Goal: Task Accomplishment & Management: Complete application form

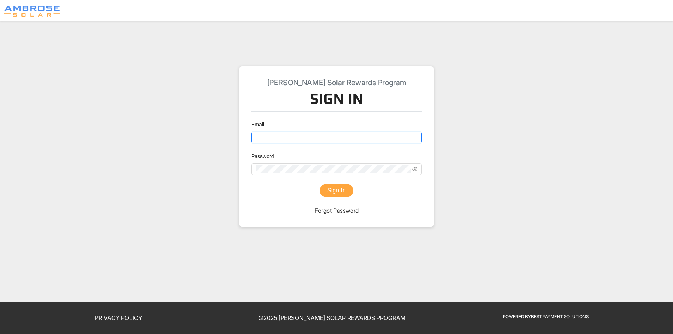
type input "brenda@ambrosesolar.com"
click at [328, 192] on button "Sign In" at bounding box center [337, 190] width 34 height 13
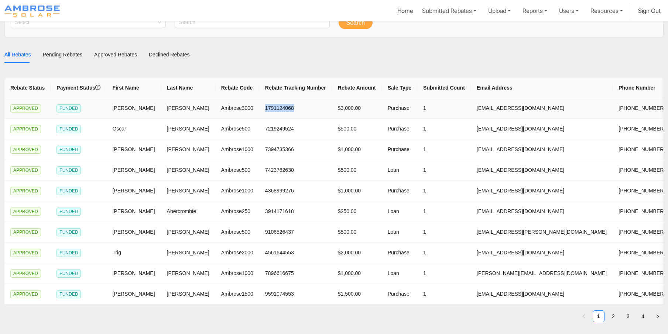
drag, startPoint x: 270, startPoint y: 104, endPoint x: 225, endPoint y: 107, distance: 45.1
click at [259, 107] on td "1791124068" at bounding box center [295, 108] width 73 height 21
copy td "1791124068"
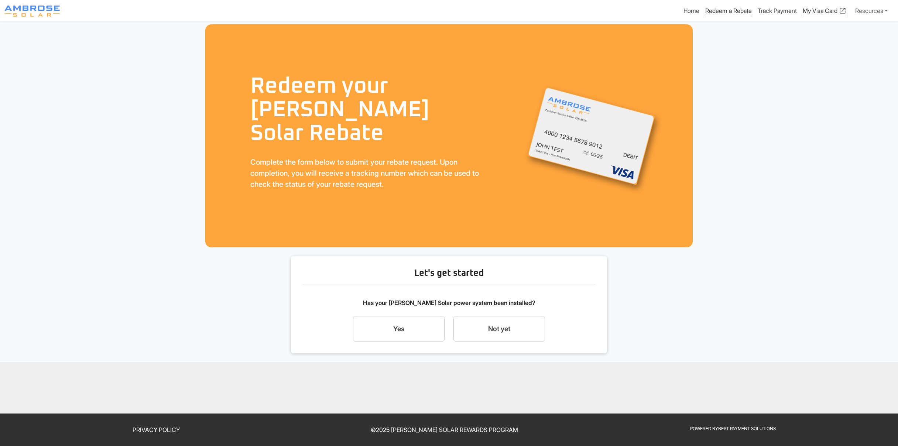
click at [815, 9] on link "My Visa Card open_in_new" at bounding box center [824, 11] width 44 height 9
click at [768, 8] on link "Track Payment" at bounding box center [776, 11] width 39 height 9
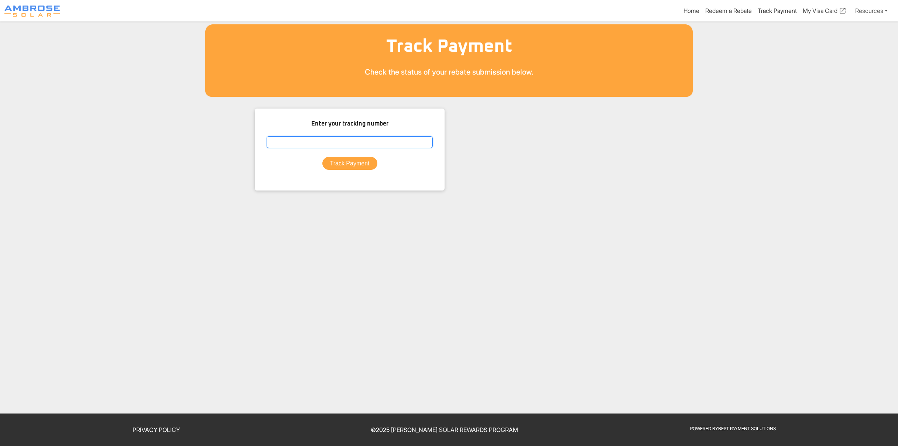
click at [348, 142] on input "text" at bounding box center [349, 142] width 166 height 12
paste input "1791124068"
type input "1791124068"
click at [343, 164] on button "Track Payment" at bounding box center [349, 163] width 55 height 13
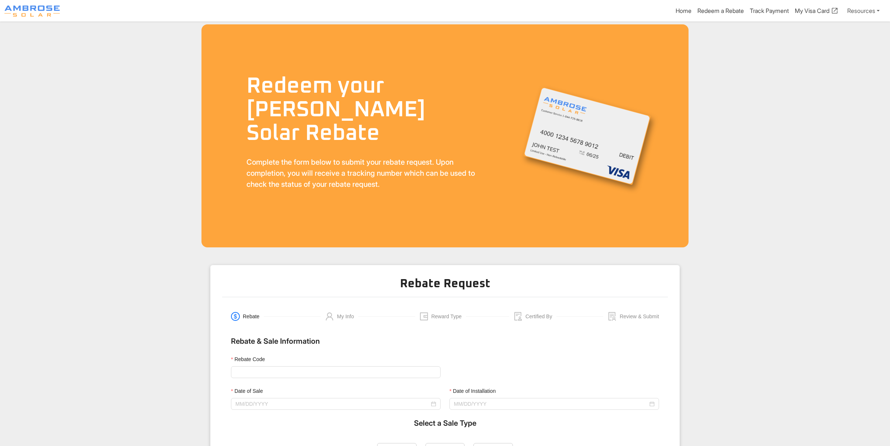
click at [737, 111] on main "Redeem your [PERSON_NAME] Solar Rebate Complete the form below to submit your r…" at bounding box center [445, 322] width 890 height 603
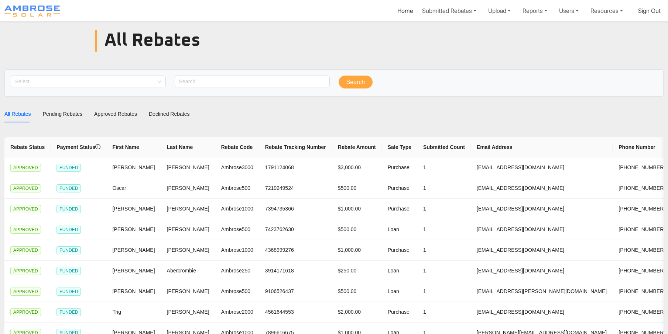
click at [399, 11] on link "Home" at bounding box center [405, 11] width 16 height 9
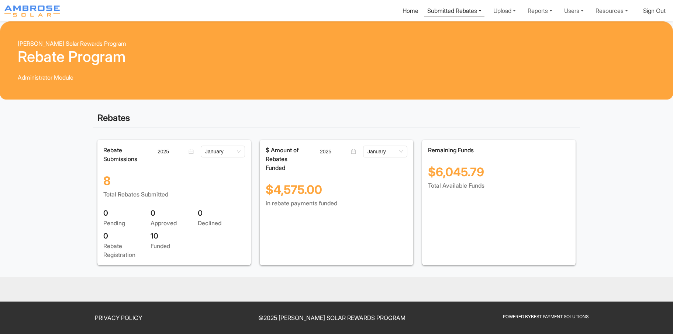
click at [434, 6] on link "Submitted Rebates" at bounding box center [454, 10] width 60 height 14
click at [455, 10] on link "Submitted Rebates" at bounding box center [454, 10] width 60 height 14
click at [447, 13] on link "Submitted Rebates" at bounding box center [454, 10] width 60 height 14
click at [447, 27] on div "Pending Rebates" at bounding box center [455, 28] width 47 height 9
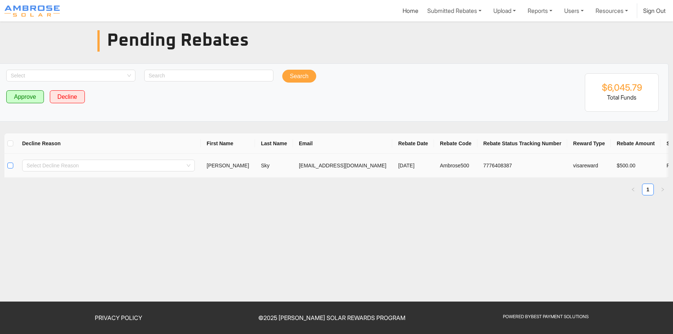
click at [10, 164] on input "checkbox" at bounding box center [10, 166] width 6 height 6
checkbox input "true"
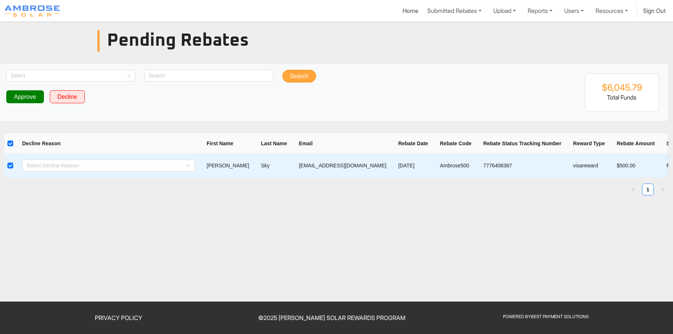
click at [22, 99] on button "Approve" at bounding box center [25, 96] width 38 height 13
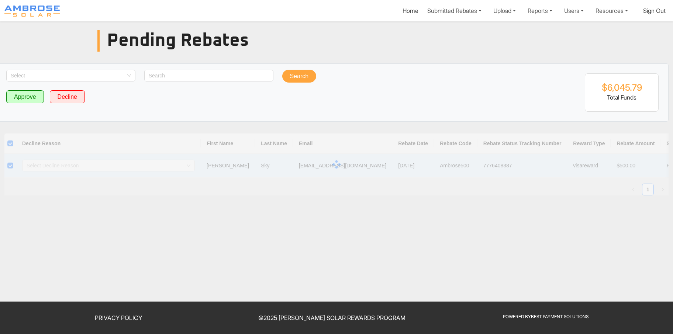
checkbox input "false"
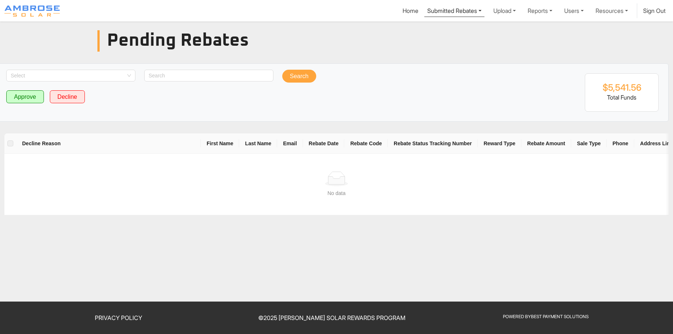
click at [435, 8] on link "Submitted Rebates" at bounding box center [454, 10] width 60 height 14
click at [435, 35] on div "View All Rebates" at bounding box center [455, 39] width 47 height 9
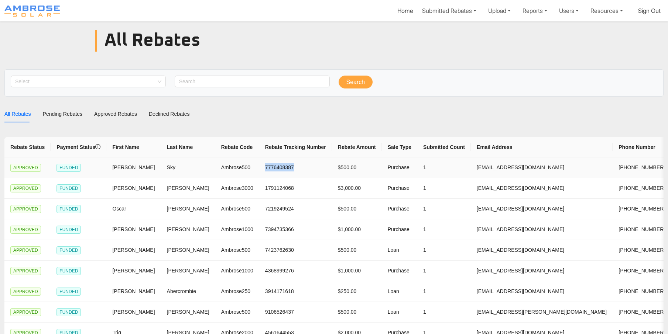
drag, startPoint x: 268, startPoint y: 169, endPoint x: 229, endPoint y: 167, distance: 39.2
click at [259, 167] on td "7776408387" at bounding box center [295, 168] width 73 height 21
copy td "7776408387"
click at [419, 7] on link "Submitted Rebates" at bounding box center [449, 10] width 60 height 14
click at [427, 31] on div "Pending Rebates" at bounding box center [449, 28] width 47 height 9
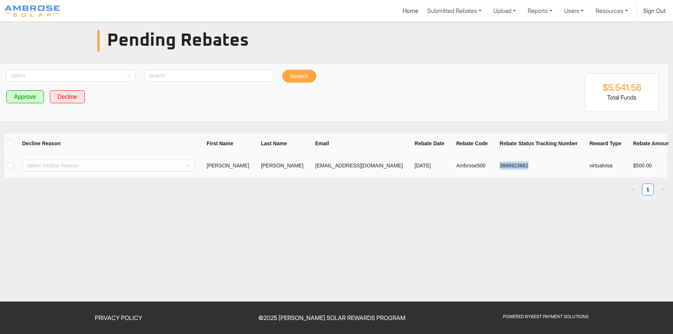
drag, startPoint x: 479, startPoint y: 163, endPoint x: 416, endPoint y: 165, distance: 62.8
click at [494, 165] on td "3866923662" at bounding box center [539, 166] width 90 height 24
copy td "3866923662"
click at [440, 11] on link "Submitted Rebates" at bounding box center [454, 10] width 60 height 14
click at [438, 41] on div "View All Rebates" at bounding box center [455, 39] width 47 height 9
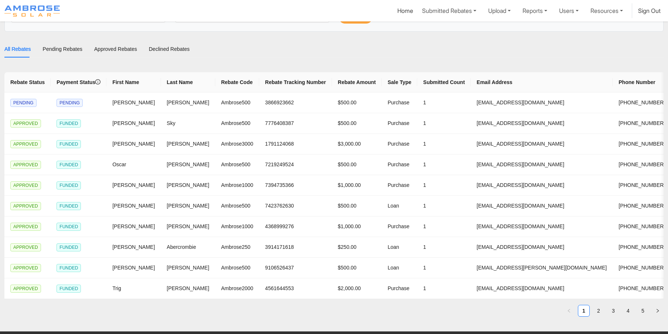
scroll to position [74, 0]
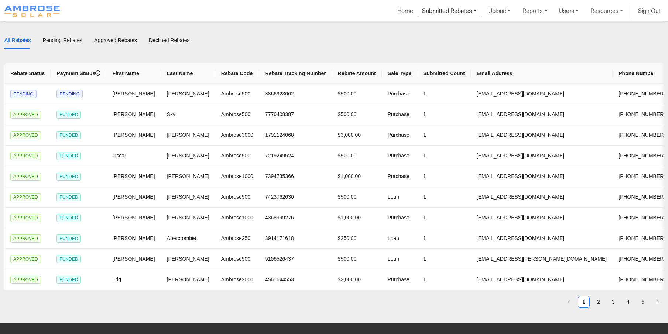
click at [447, 10] on link "Submitted Rebates" at bounding box center [449, 10] width 60 height 14
click at [433, 30] on div "Pending Rebates" at bounding box center [449, 28] width 47 height 9
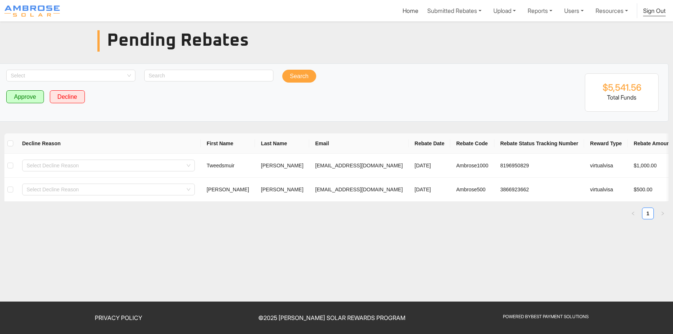
click at [653, 13] on link "Sign Out" at bounding box center [654, 11] width 23 height 9
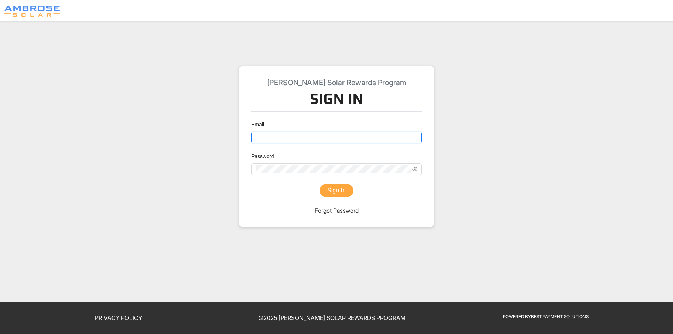
type input "brenda@ambrosesolar.com"
click at [333, 195] on button "Sign In" at bounding box center [337, 190] width 34 height 13
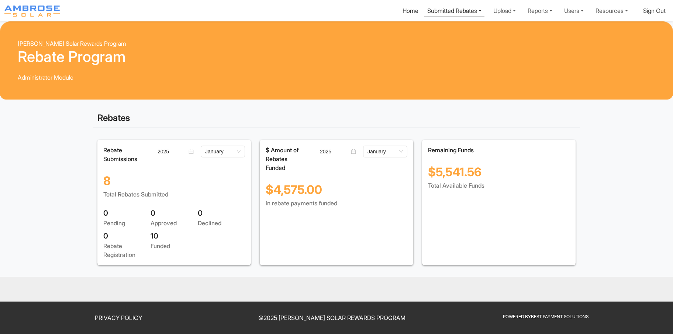
click at [442, 9] on link "Submitted Rebates" at bounding box center [454, 10] width 60 height 14
click at [441, 44] on div "View All Rebates" at bounding box center [455, 39] width 47 height 9
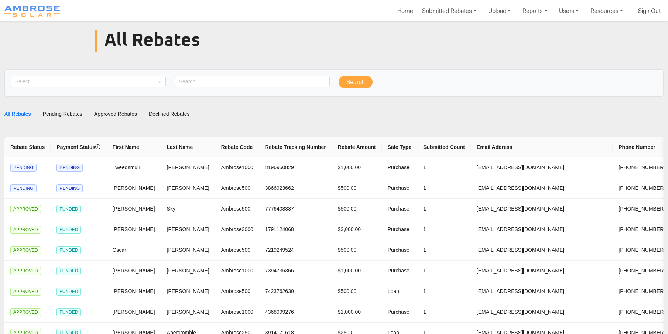
click at [382, 16] on div "Home Submitted Rebates Pending Rebates View All Rebates Upload Reports Users Re…" at bounding box center [366, 10] width 595 height 15
click at [400, 8] on link "Home" at bounding box center [405, 11] width 16 height 9
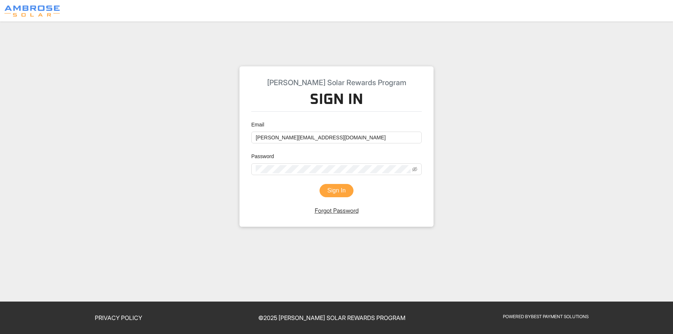
click at [343, 194] on button "Sign In" at bounding box center [337, 190] width 34 height 13
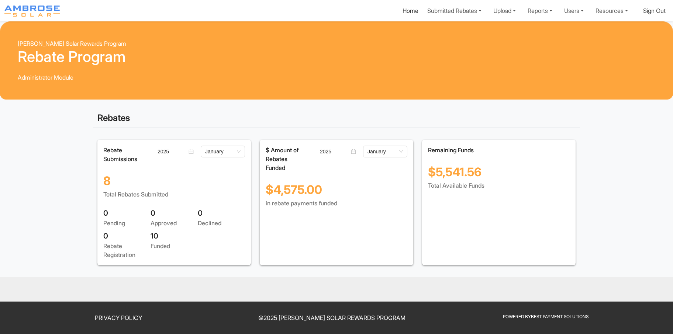
click at [643, 12] on link "Sign Out" at bounding box center [654, 10] width 23 height 7
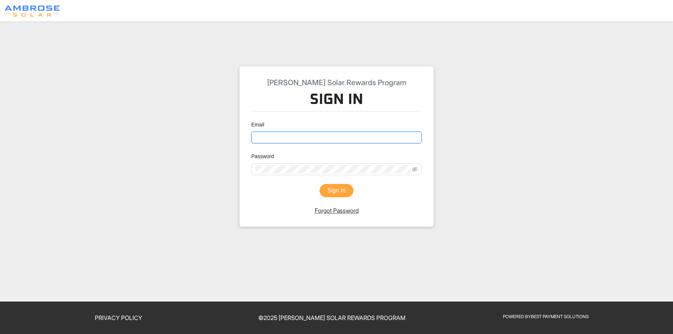
type input "brenda@ambrosesolar.com"
click at [347, 189] on button "Sign In" at bounding box center [337, 190] width 34 height 13
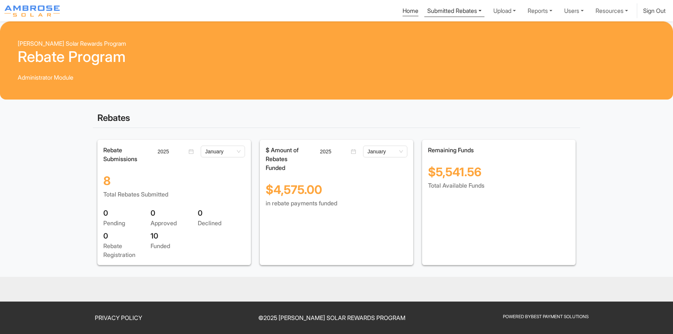
click at [445, 8] on link "Submitted Rebates" at bounding box center [454, 10] width 60 height 14
click at [442, 28] on div "Pending Rebates" at bounding box center [455, 28] width 47 height 9
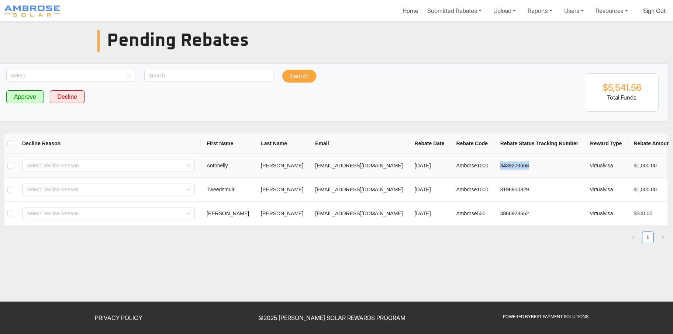
drag, startPoint x: 474, startPoint y: 162, endPoint x: 426, endPoint y: 167, distance: 48.2
click at [495, 167] on td "3439273668" at bounding box center [540, 166] width 90 height 24
copy td "3439273668"
drag, startPoint x: 481, startPoint y: 192, endPoint x: 427, endPoint y: 191, distance: 53.9
click at [495, 191] on td "8196950829" at bounding box center [540, 190] width 90 height 24
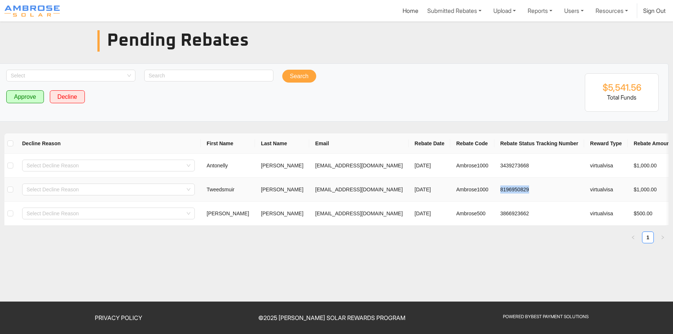
copy td "8196950829"
click at [11, 166] on input "checkbox" at bounding box center [10, 166] width 6 height 6
checkbox input "true"
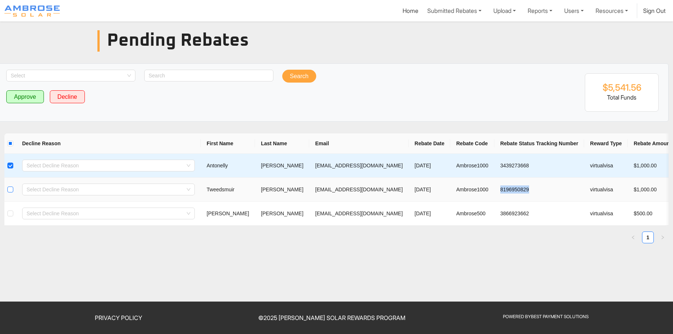
click at [8, 189] on input "checkbox" at bounding box center [10, 190] width 6 height 6
checkbox input "true"
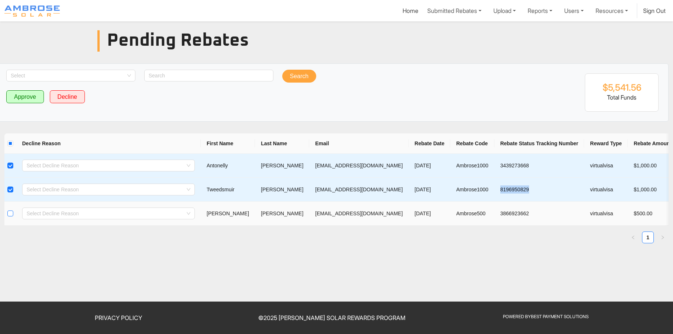
click at [11, 213] on input "checkbox" at bounding box center [10, 214] width 6 height 6
checkbox input "true"
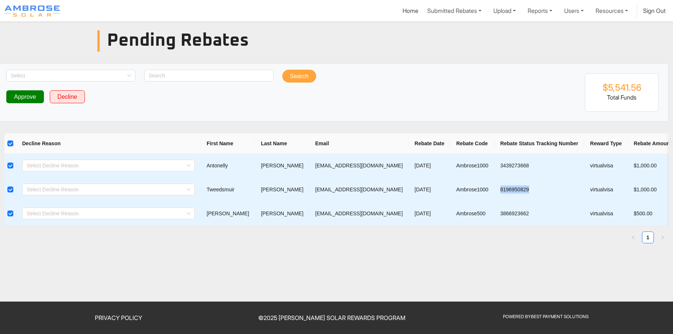
click at [30, 101] on button "Approve" at bounding box center [25, 96] width 38 height 13
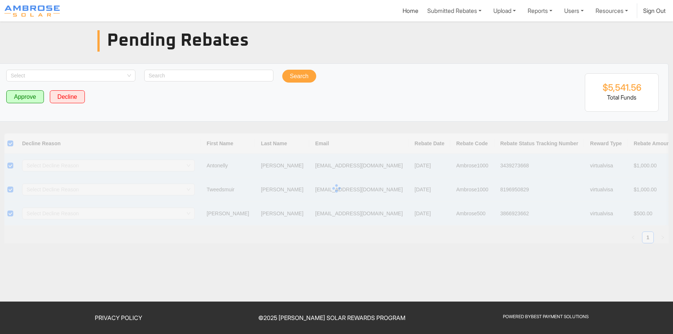
checkbox input "false"
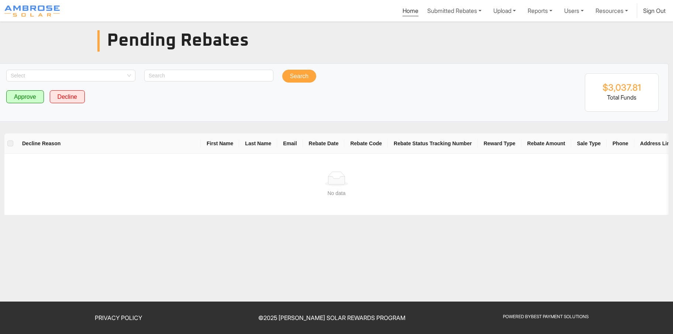
click at [403, 13] on link "Home" at bounding box center [411, 11] width 16 height 9
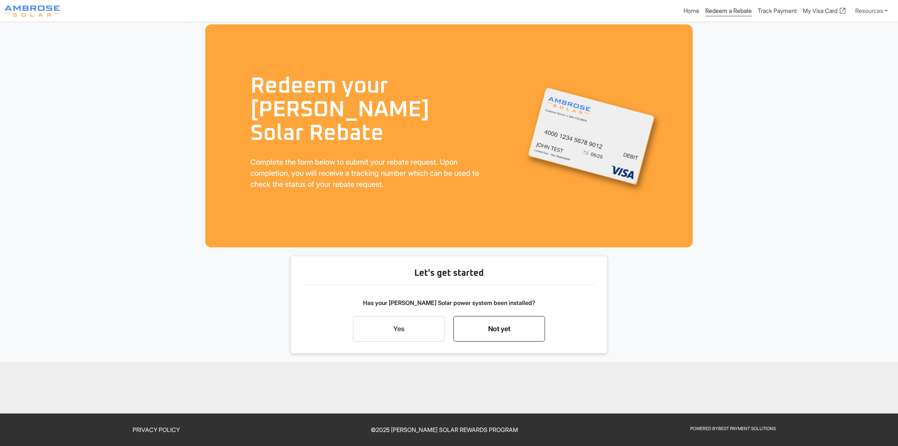
click at [514, 325] on link "Not yet" at bounding box center [499, 329] width 92 height 26
click at [419, 330] on link "Yes" at bounding box center [399, 329] width 92 height 26
click at [504, 312] on div "Start my rebate request now" at bounding box center [499, 308] width 76 height 9
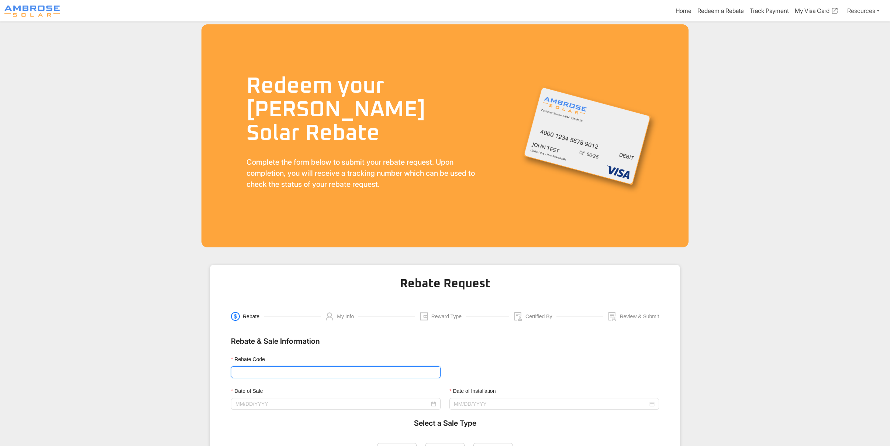
click at [254, 376] on input "Rebate Code" at bounding box center [336, 372] width 210 height 12
type input "Ambrose500"
click at [266, 398] on div at bounding box center [336, 404] width 210 height 12
click at [265, 404] on input "Date of Sale" at bounding box center [332, 404] width 194 height 8
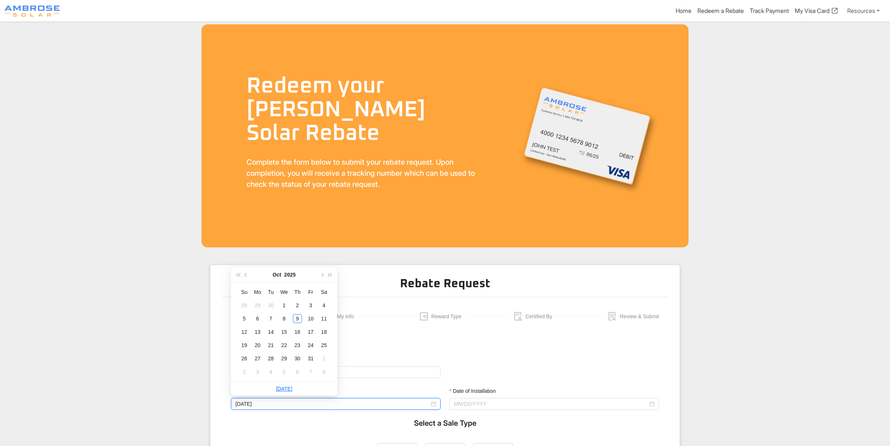
type input "11/02/2025"
click at [246, 274] on span "button" at bounding box center [247, 275] width 4 height 4
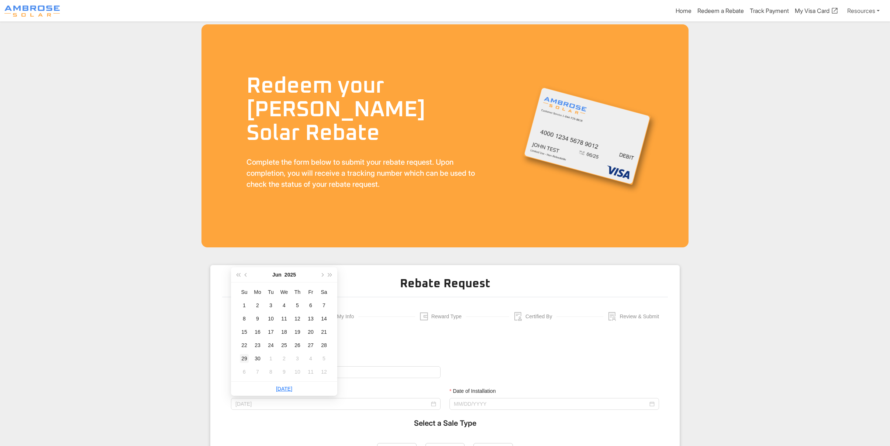
type input "06/29/2025"
click at [247, 359] on div "29" at bounding box center [244, 358] width 9 height 9
click at [488, 412] on div "Date of Installation" at bounding box center [554, 403] width 218 height 32
click at [483, 405] on input "Date of Installation" at bounding box center [551, 404] width 194 height 8
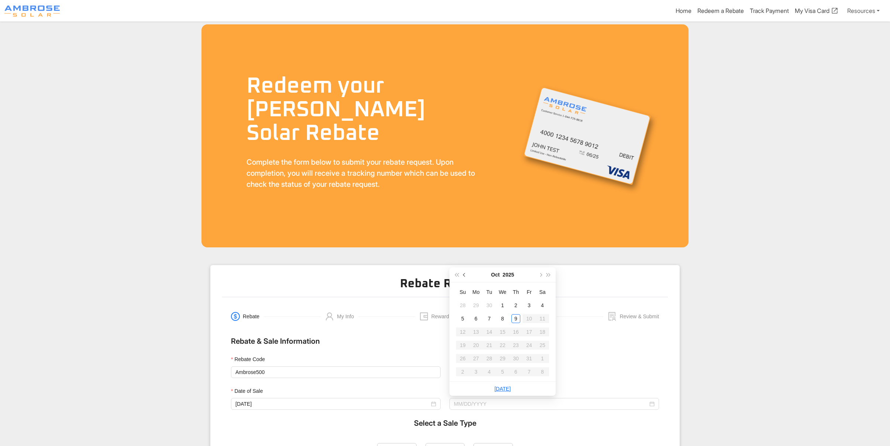
click at [466, 273] on button "button" at bounding box center [465, 274] width 8 height 15
type input "08/20/2025"
click at [501, 344] on div "20" at bounding box center [502, 345] width 9 height 9
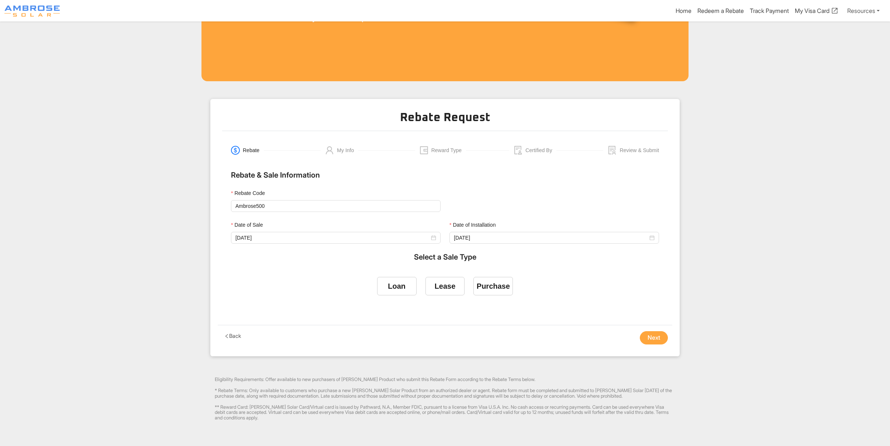
scroll to position [197, 0]
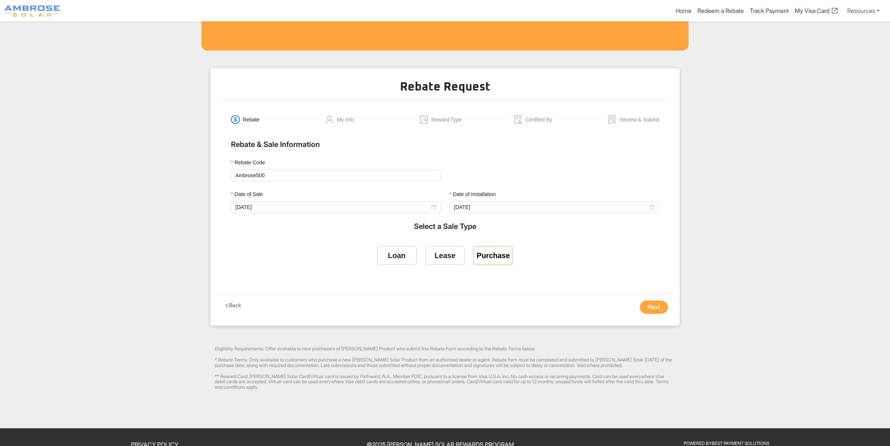
click at [488, 252] on div "Purchase" at bounding box center [493, 255] width 33 height 8
click at [493, 254] on input "Purchase" at bounding box center [493, 254] width 0 height 0
click at [652, 303] on button "Next" at bounding box center [654, 306] width 28 height 13
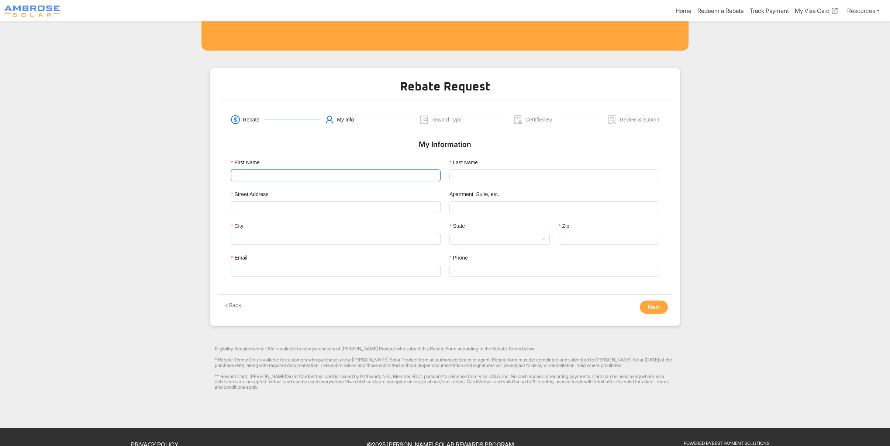
click at [266, 174] on input "First Name" at bounding box center [336, 175] width 210 height 12
type input "Joseph"
click at [474, 172] on input "Last Name" at bounding box center [555, 175] width 210 height 12
type input "Sky"
click at [272, 210] on input "Street Address" at bounding box center [335, 207] width 201 height 11
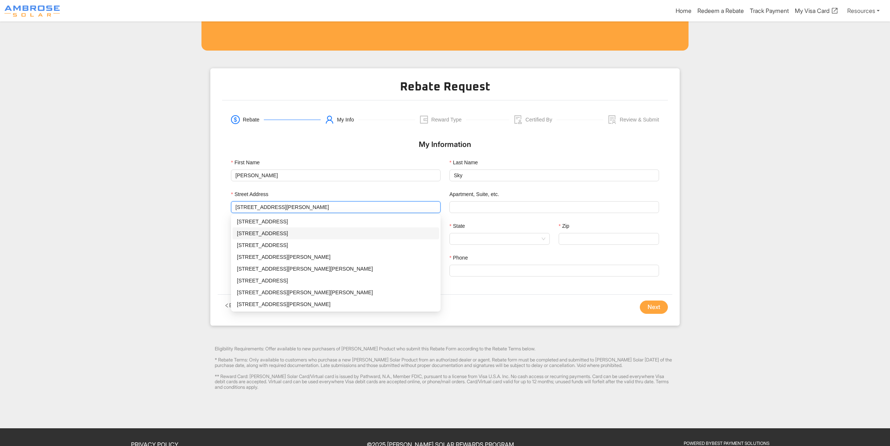
click at [319, 234] on div "218 Buck Ave, Vacaville, CA - 95688" at bounding box center [336, 233] width 198 height 8
type input "218 Buck Ave"
type input "[GEOGRAPHIC_DATA]"
type input "95688"
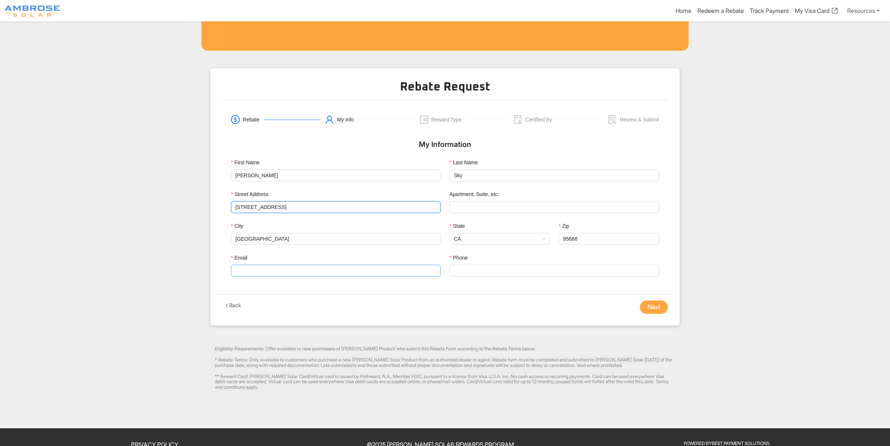
type input "218 Buck Ave"
click at [369, 275] on input "Email" at bounding box center [336, 271] width 210 height 12
click at [250, 272] on input "Email" at bounding box center [336, 271] width 210 height 12
paste input "josephcsky@yahoo.com"
type input "josephcsky@yahoo.com"
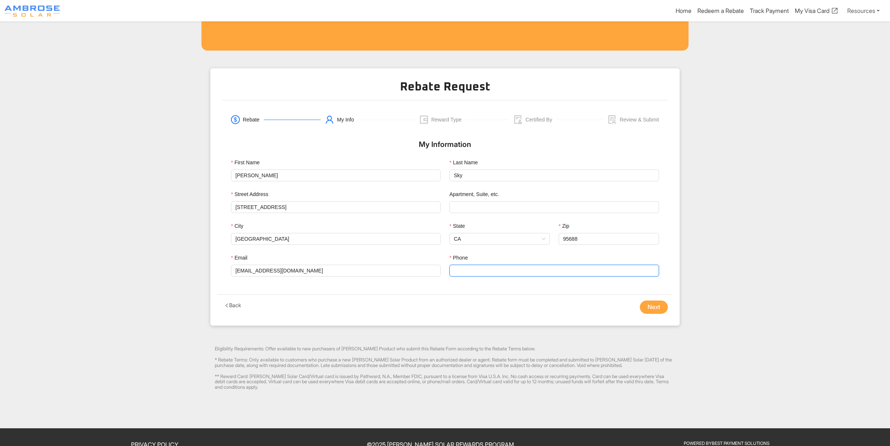
click at [482, 265] on input "Phone" at bounding box center [555, 271] width 210 height 12
paste input "210-912-0939"
click at [474, 271] on input "210-912-0939" at bounding box center [555, 271] width 210 height 12
type input "2109120939"
click at [643, 307] on button "Next" at bounding box center [654, 306] width 28 height 13
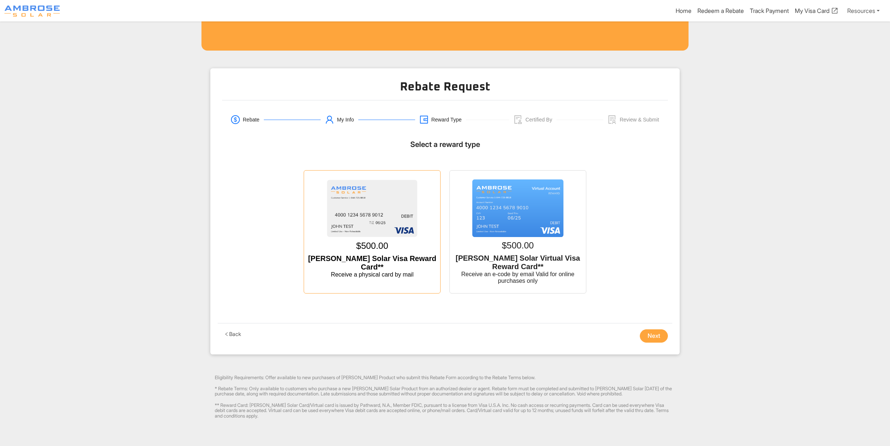
click at [372, 213] on img at bounding box center [372, 208] width 91 height 58
click at [372, 178] on input "$500.00 Ambrose Solar Visa Reward Card** Receive a physical card by mail" at bounding box center [372, 178] width 0 height 0
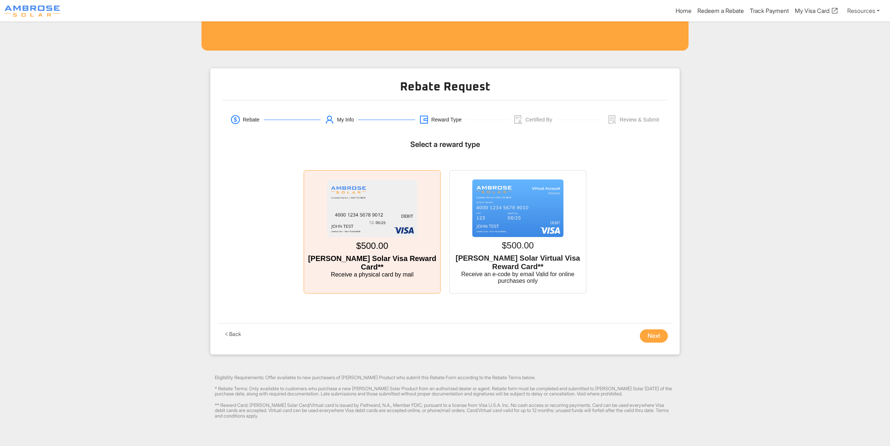
click at [661, 340] on button "Next" at bounding box center [654, 335] width 28 height 13
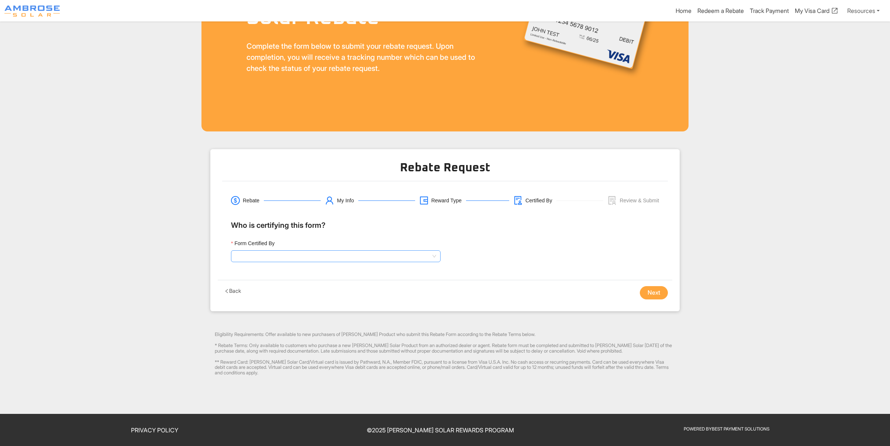
click at [286, 256] on input "Form Certified By" at bounding box center [335, 256] width 201 height 11
click at [284, 276] on div "Sales Representative" at bounding box center [336, 282] width 207 height 12
click at [646, 291] on button "Next" at bounding box center [654, 292] width 28 height 13
click at [489, 255] on input "Sales Representative Name" at bounding box center [555, 256] width 210 height 12
type input "[PERSON_NAME]"
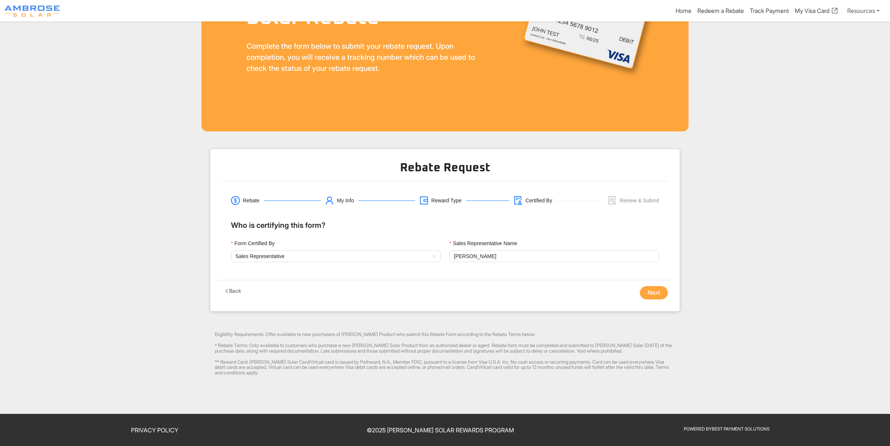
click at [651, 289] on button "Next" at bounding box center [654, 292] width 28 height 13
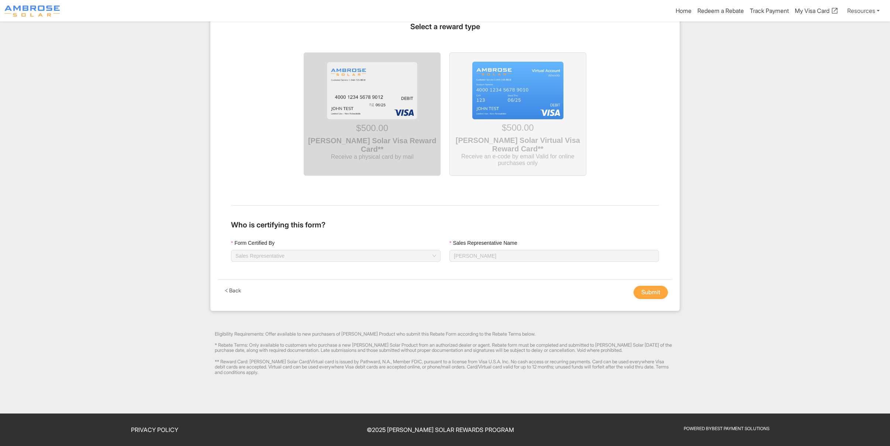
scroll to position [672, 0]
click at [649, 290] on button "Submit" at bounding box center [651, 292] width 34 height 13
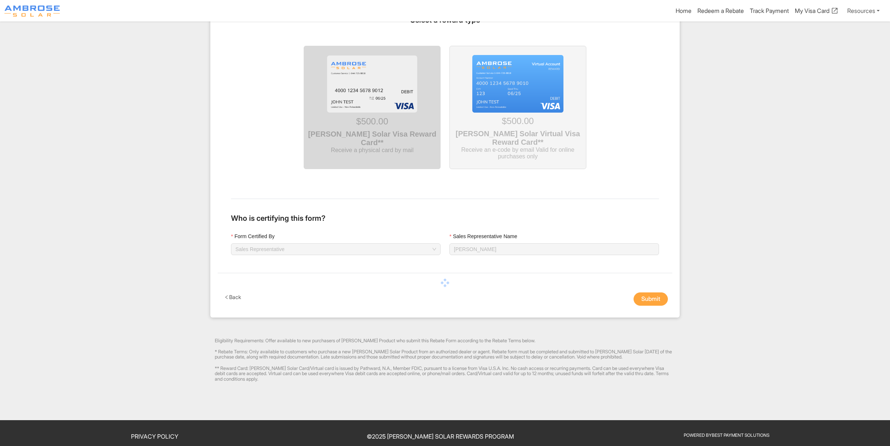
scroll to position [14, 0]
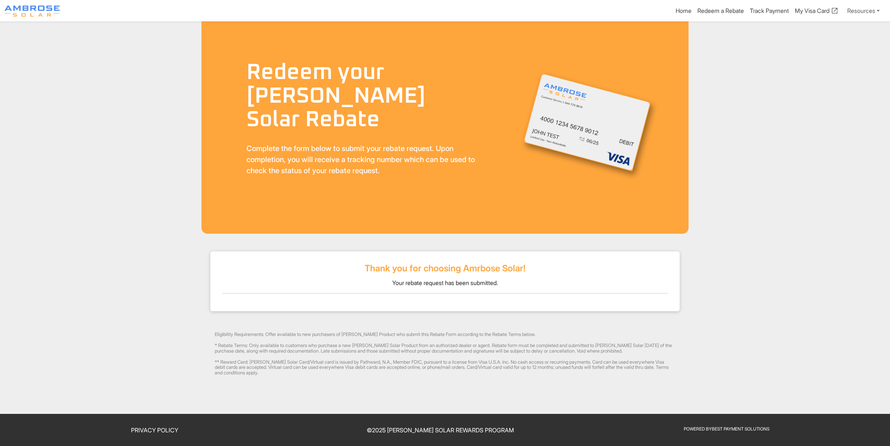
click at [426, 293] on div "Thank you for choosing Amrbose Solar! Your rebate request has been submitted." at bounding box center [444, 281] width 469 height 60
click at [715, 10] on link "Redeem a Rebate" at bounding box center [721, 11] width 47 height 9
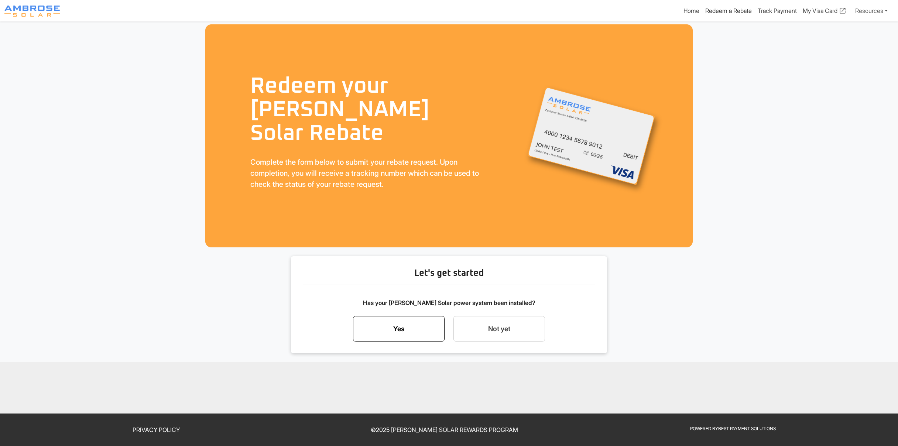
click at [424, 324] on link "Yes" at bounding box center [399, 329] width 92 height 26
click at [496, 305] on div "Start my rebate request now" at bounding box center [499, 308] width 76 height 9
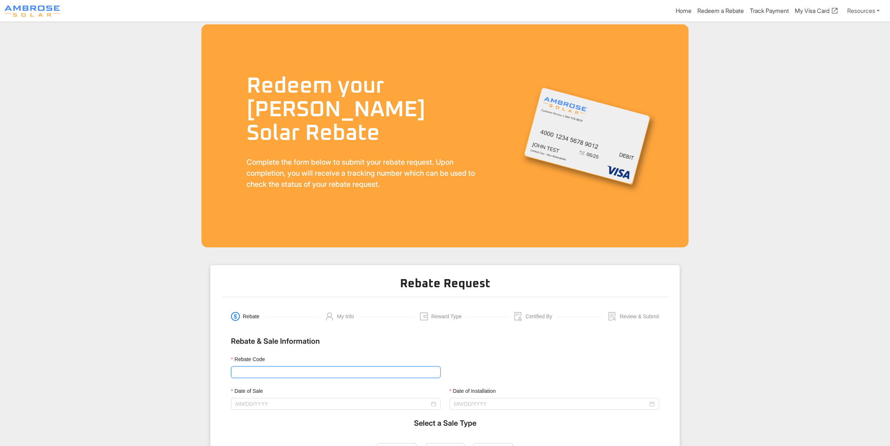
click at [254, 373] on input "Rebate Code" at bounding box center [336, 372] width 210 height 12
type input "Ambrose500"
click at [281, 401] on input "Date of Sale" at bounding box center [332, 404] width 194 height 8
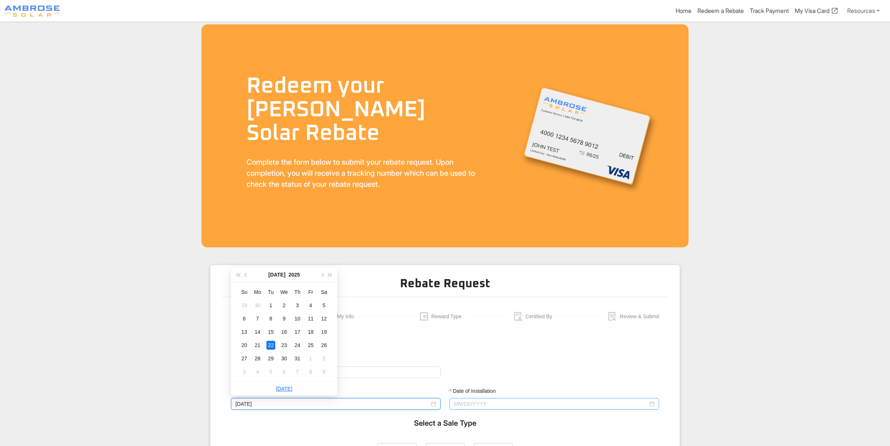
type input "07/22/2025"
click at [507, 407] on input "Date of Installation" at bounding box center [551, 404] width 194 height 8
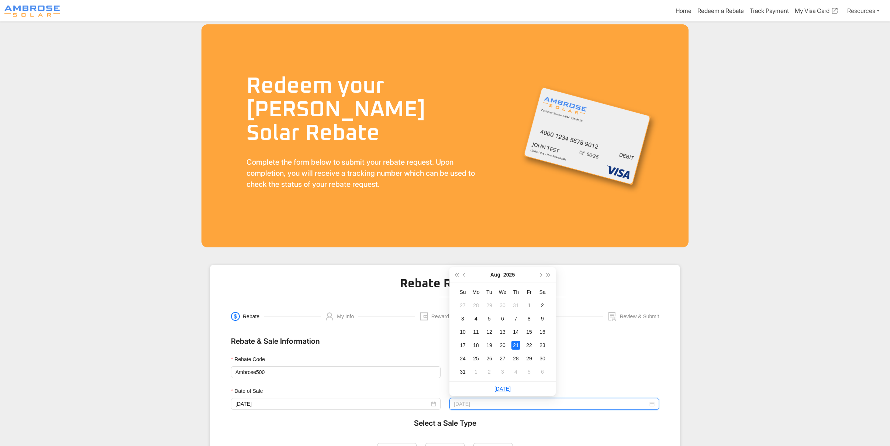
type input "08/21/2025"
click at [516, 343] on div "21" at bounding box center [516, 345] width 9 height 9
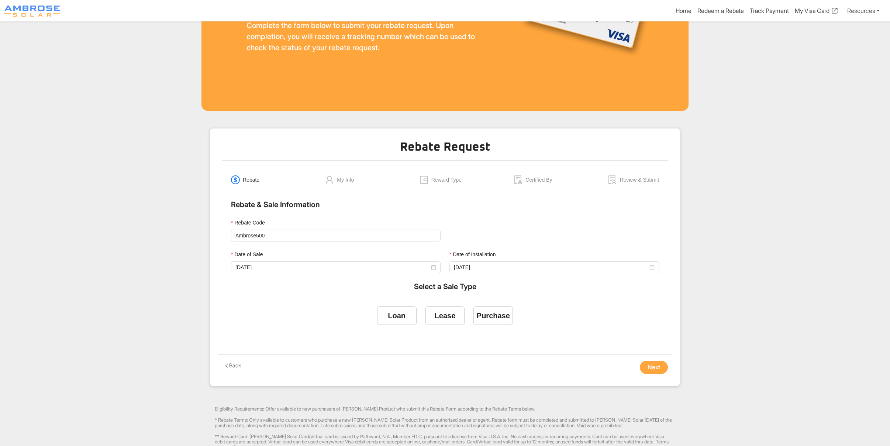
scroll to position [148, 0]
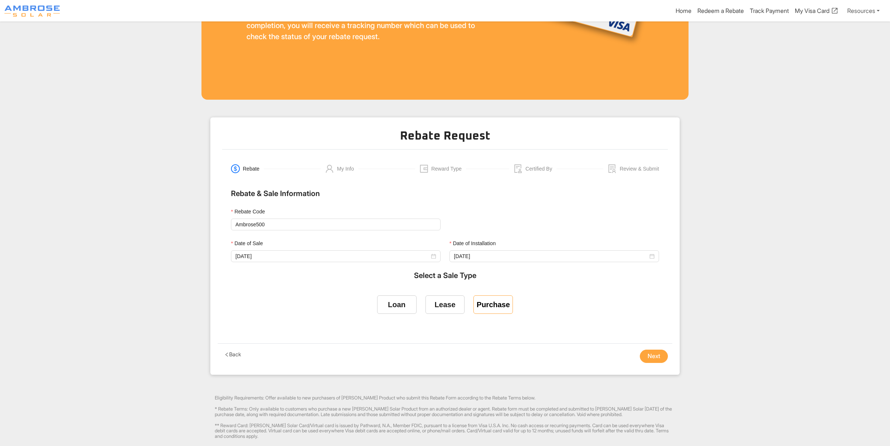
click at [488, 304] on div "Purchase" at bounding box center [493, 304] width 33 height 8
click at [493, 303] on input "Purchase" at bounding box center [493, 303] width 0 height 0
click at [650, 355] on button "Next" at bounding box center [654, 355] width 28 height 13
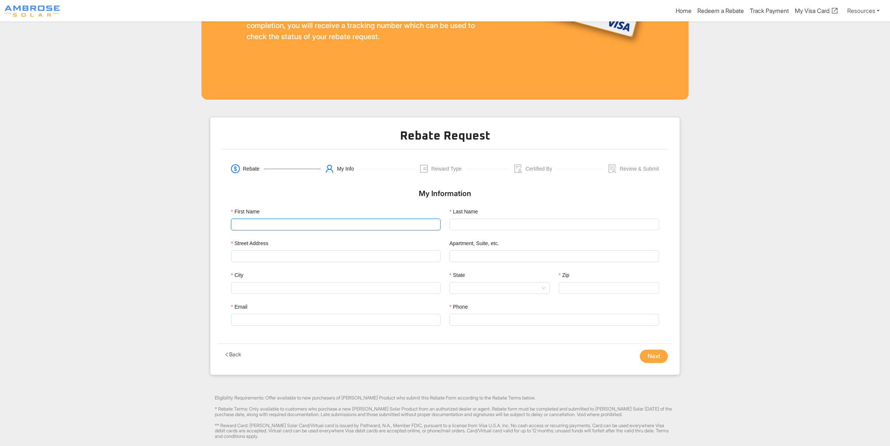
click at [262, 219] on input "First Name" at bounding box center [336, 224] width 210 height 12
type input "Terry"
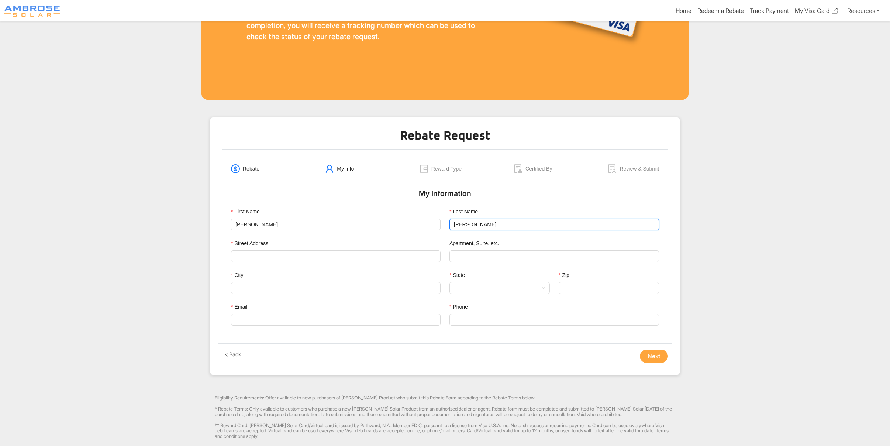
type input "Saltz"
click at [244, 256] on input "Street Address" at bounding box center [335, 256] width 201 height 11
paste input "723 Georgia Street"
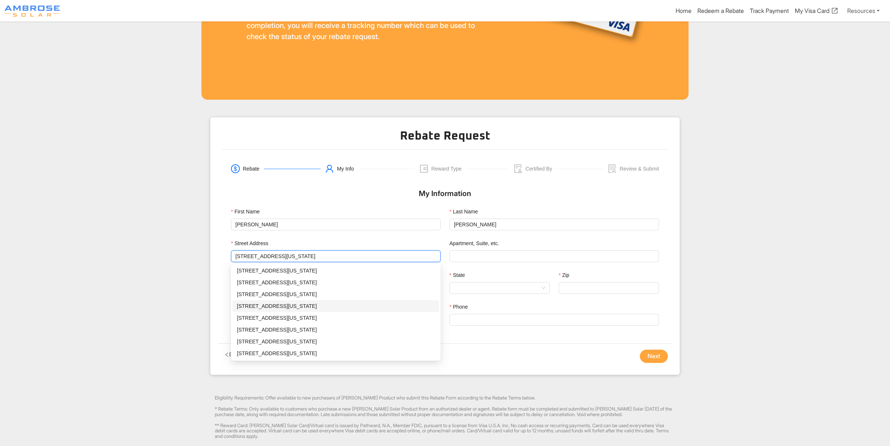
click at [303, 304] on div "723 Georgia St, Vallejo, CA - 94590" at bounding box center [336, 306] width 198 height 8
type input "723 Georgia St"
type input "Williamston"
type input "48895"
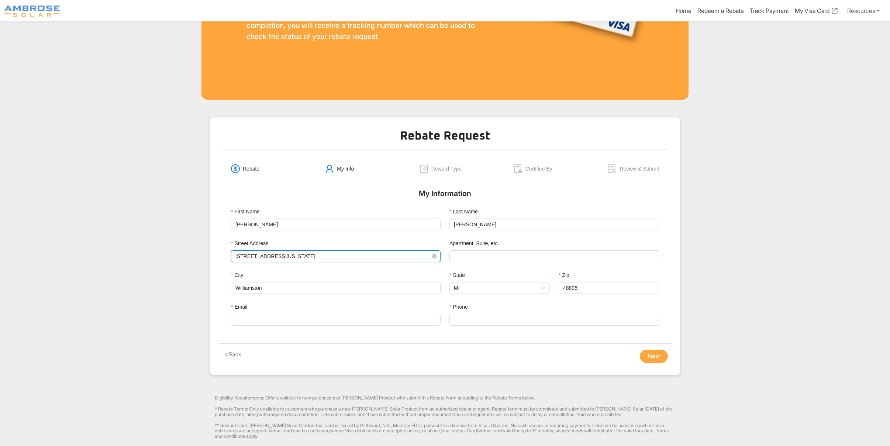
click at [265, 255] on input "723 Georgia St" at bounding box center [335, 256] width 201 height 11
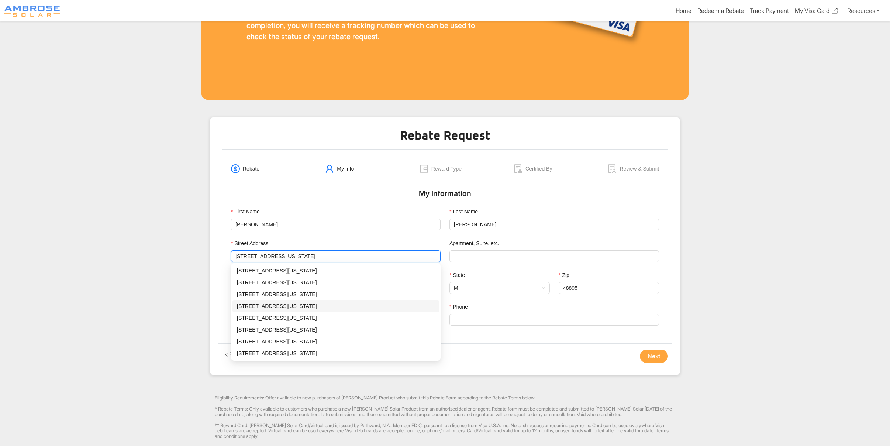
click at [274, 306] on div "723 Georgia St, Vallejo, CA - 94590" at bounding box center [336, 306] width 198 height 8
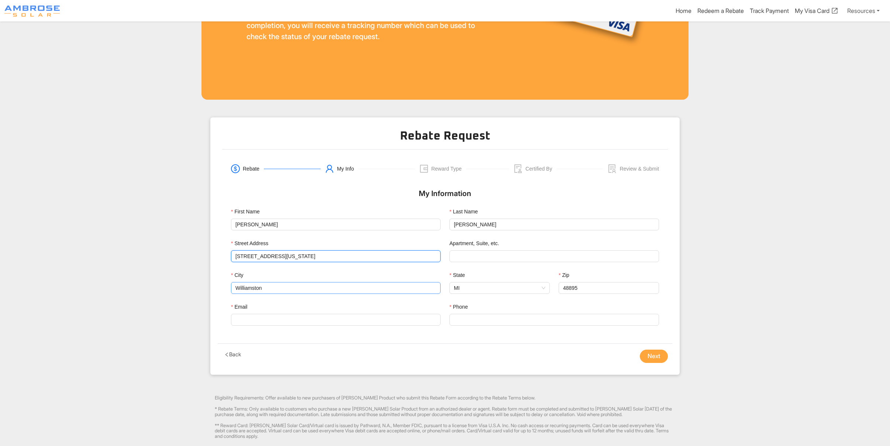
type input "723 Georgia St"
drag, startPoint x: 271, startPoint y: 286, endPoint x: 217, endPoint y: 287, distance: 53.9
click at [217, 287] on div "Rebate Request Rebate My Info Reward Type Certified By Review & Submit My Infor…" at bounding box center [444, 245] width 469 height 257
click at [465, 284] on span "MI" at bounding box center [500, 287] width 92 height 11
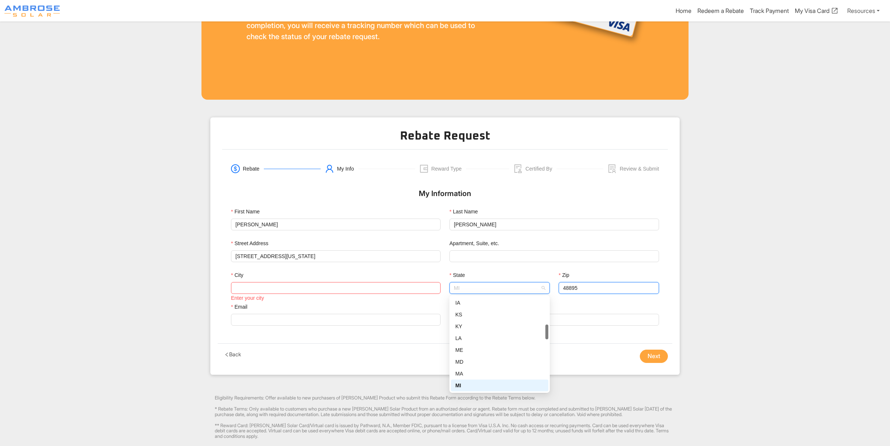
click at [581, 289] on input "48895" at bounding box center [609, 288] width 100 height 12
click at [575, 289] on input "48895" at bounding box center [609, 288] width 100 height 12
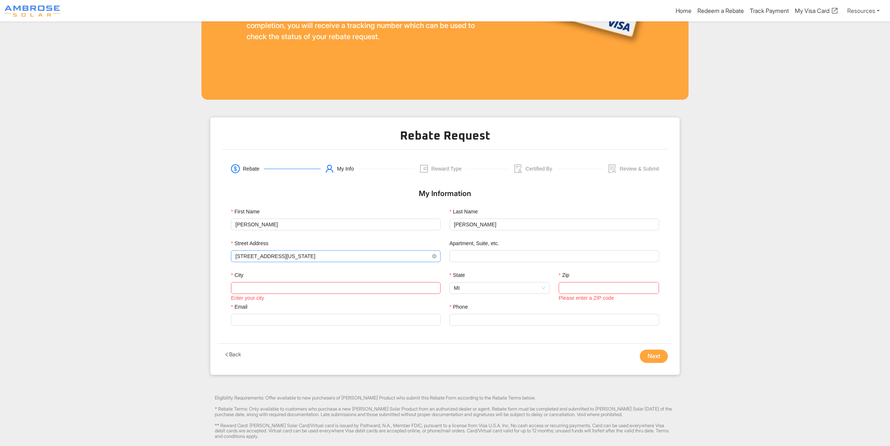
click at [294, 253] on input "723 Georgia St" at bounding box center [335, 256] width 201 height 11
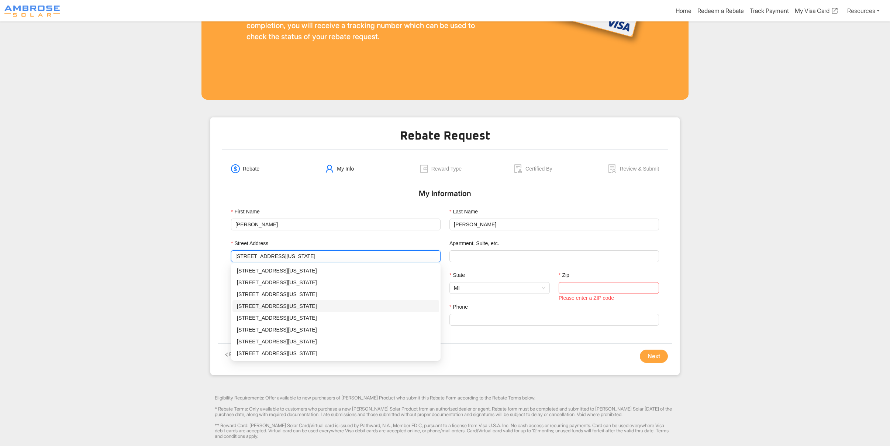
click at [280, 309] on div "723 Georgia St, Vallejo, CA - 94590" at bounding box center [336, 306] width 198 height 8
type input "Williamston"
type input "48895"
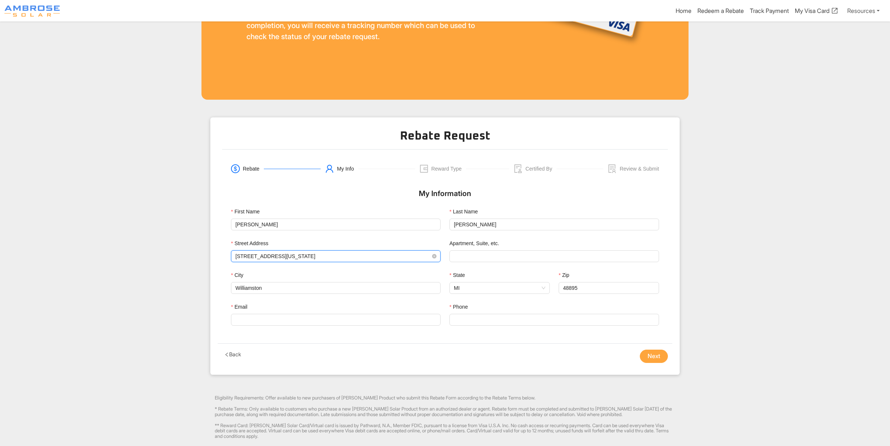
click at [279, 251] on input "723 Georgia St" at bounding box center [335, 256] width 201 height 11
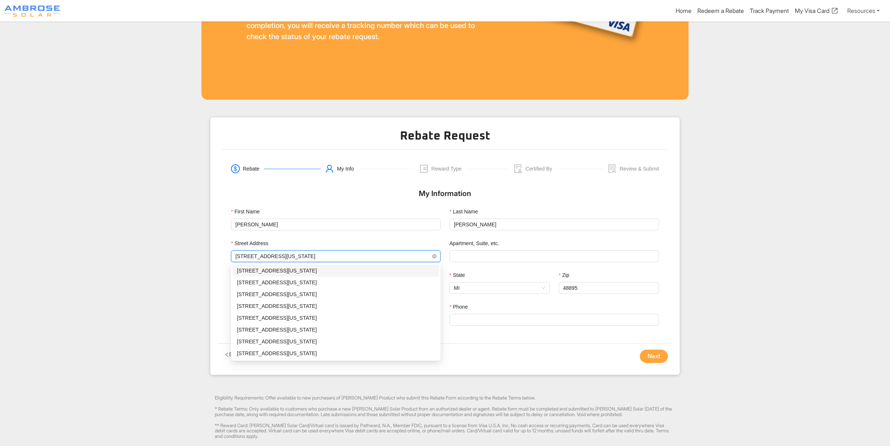
click at [399, 251] on input "723 Georgia St" at bounding box center [335, 256] width 201 height 11
click at [388, 236] on div "First Name Terry" at bounding box center [336, 223] width 218 height 32
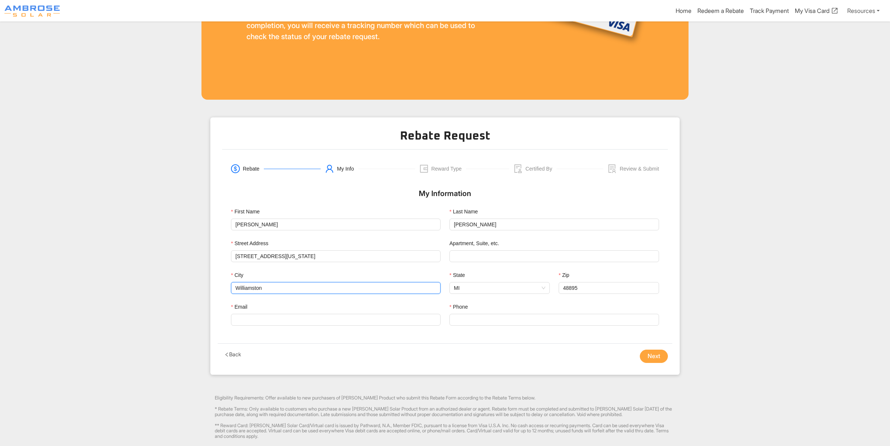
click at [285, 293] on input "Williamston" at bounding box center [336, 288] width 210 height 12
click at [476, 289] on span "MI" at bounding box center [500, 287] width 92 height 11
type input "Vallejo"
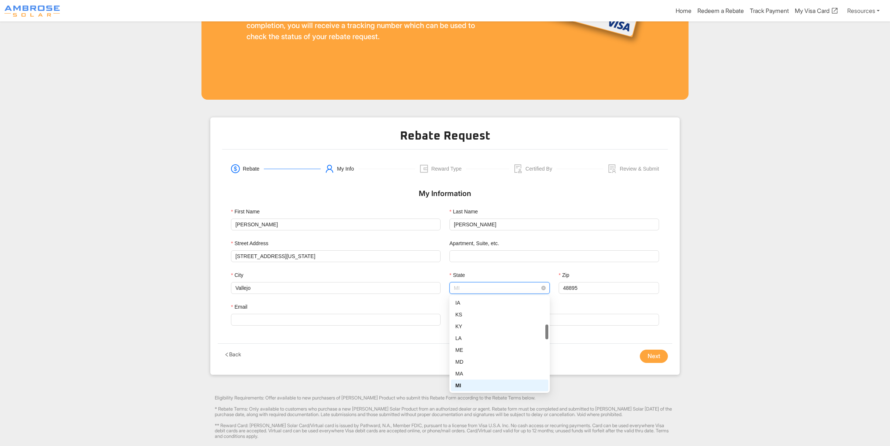
click at [476, 289] on span "MI" at bounding box center [500, 287] width 92 height 11
type input "ca"
click at [463, 308] on div "CA" at bounding box center [499, 303] width 97 height 12
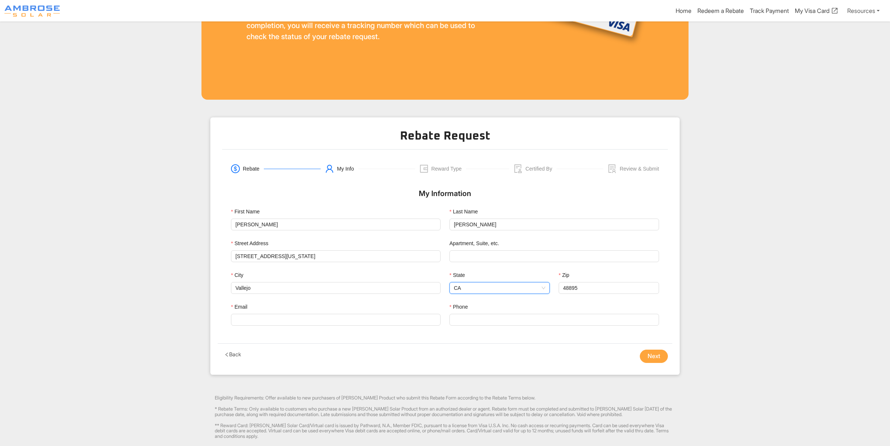
click at [462, 304] on label "Phone" at bounding box center [462, 307] width 24 height 8
click at [462, 314] on input "Phone" at bounding box center [555, 320] width 210 height 12
click at [601, 289] on input "48895" at bounding box center [609, 288] width 100 height 12
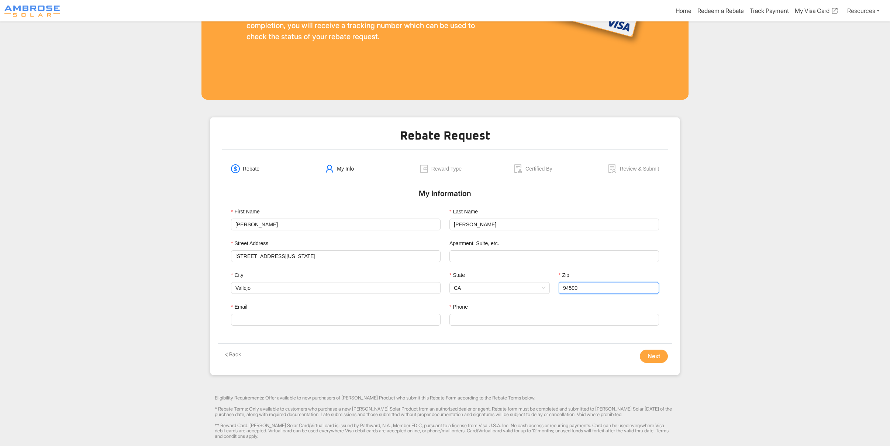
type input "94590"
click at [606, 309] on div "Phone" at bounding box center [555, 308] width 210 height 11
click at [353, 325] on input "Email" at bounding box center [336, 320] width 210 height 12
click at [258, 322] on input "Email" at bounding box center [336, 320] width 210 height 12
paste input "tlsaltz@yahoo.com"
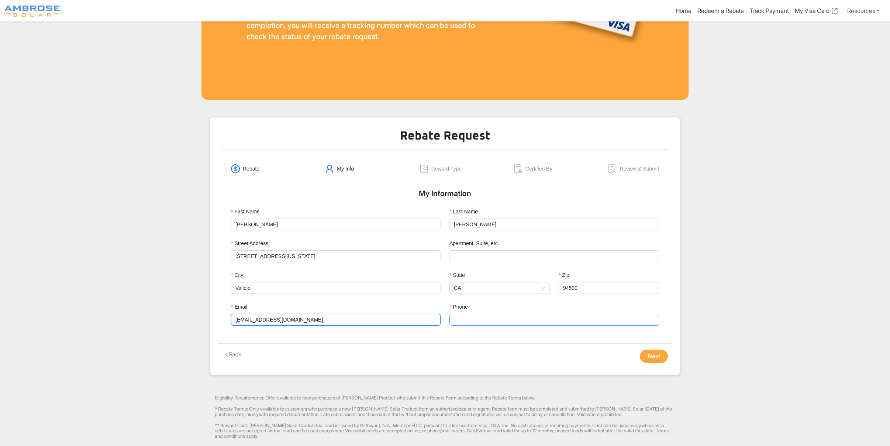
type input "tlsaltz@yahoo.com"
click at [562, 321] on input "Phone" at bounding box center [555, 320] width 210 height 12
type input "4155093894"
click at [356, 357] on div "Back" at bounding box center [294, 355] width 152 height 13
click at [273, 252] on input "723 Georgia St" at bounding box center [335, 256] width 201 height 11
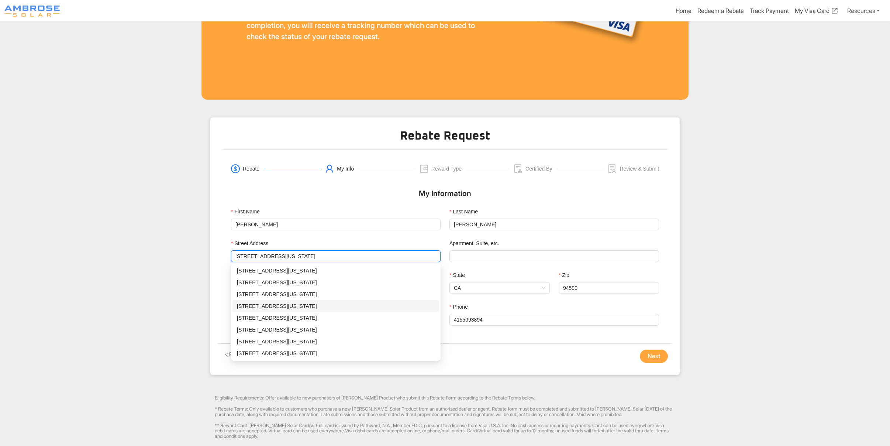
click at [244, 306] on div "723 Georgia St, Vallejo, CA - 94590" at bounding box center [336, 306] width 198 height 8
type input "Williamston"
type input "48895"
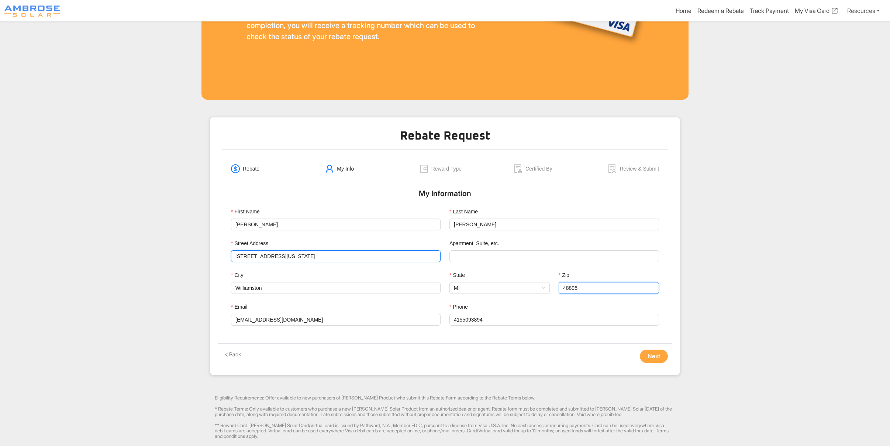
click at [600, 288] on input "48895" at bounding box center [609, 288] width 100 height 12
click at [306, 251] on input "723 Georgia St" at bounding box center [335, 256] width 201 height 11
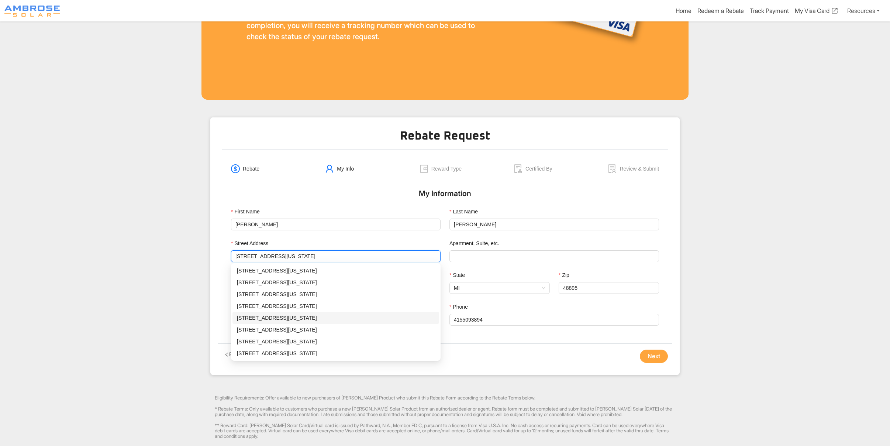
click at [287, 318] on div "723 Georgia St, Williamston, MI - 48895" at bounding box center [336, 318] width 198 height 8
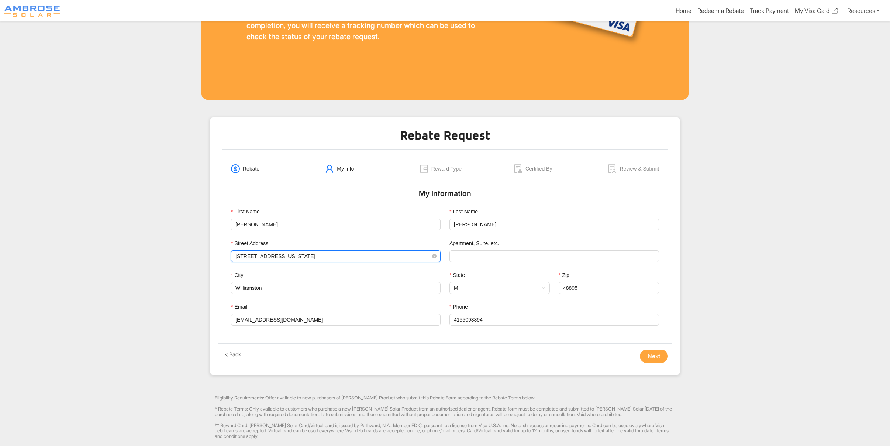
click at [284, 258] on input "723 Georgia St" at bounding box center [335, 256] width 201 height 11
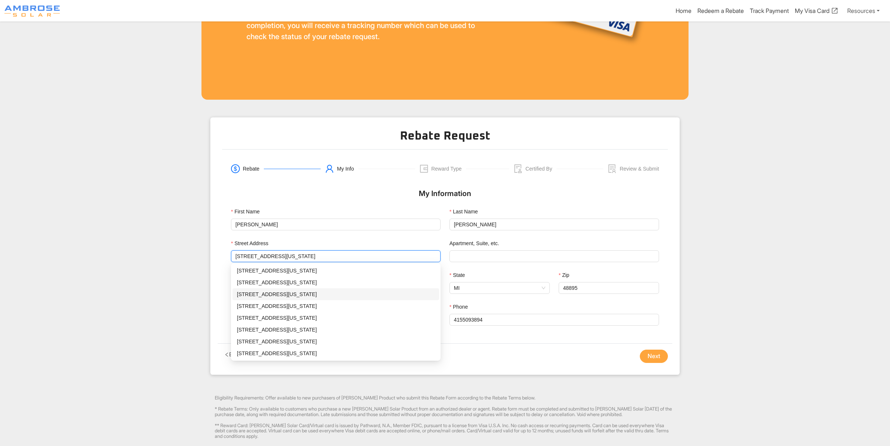
click at [279, 291] on div "723 Georgia St, South Houston, TX - 77587" at bounding box center [336, 294] width 198 height 8
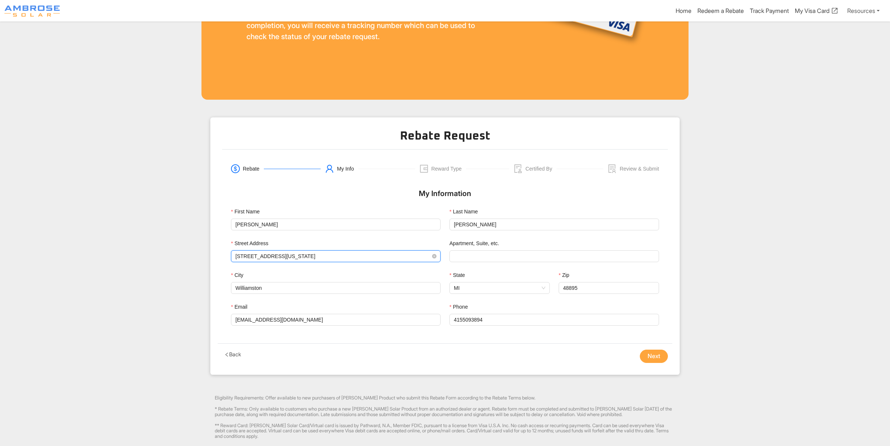
click at [278, 255] on input "723 Georgia St" at bounding box center [335, 256] width 201 height 11
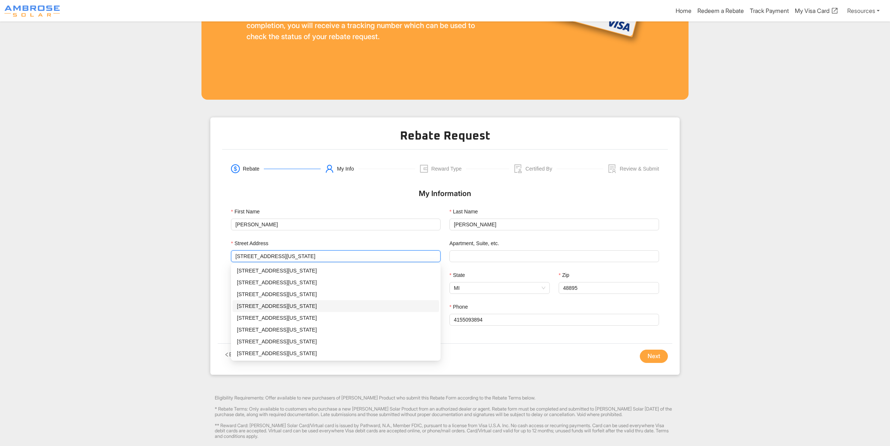
click at [281, 307] on div "723 Georgia St, Vallejo, CA - 94590" at bounding box center [336, 306] width 198 height 8
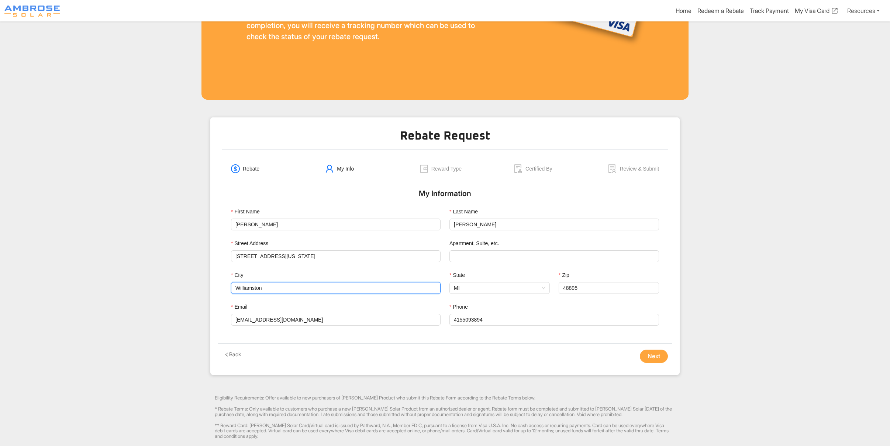
drag, startPoint x: 287, startPoint y: 291, endPoint x: 212, endPoint y: 289, distance: 75.0
click at [212, 289] on div "Rebate Request Rebate My Info Reward Type Certified By Review & Submit My Infor…" at bounding box center [444, 245] width 469 height 257
click at [476, 288] on span "MI" at bounding box center [500, 287] width 92 height 11
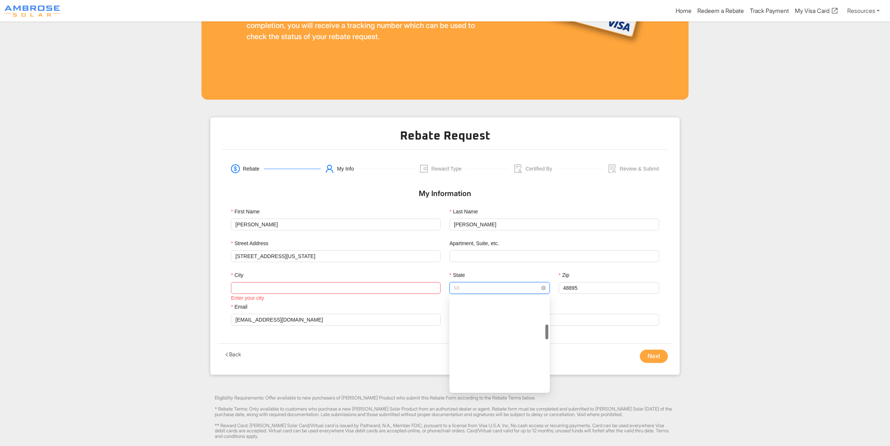
scroll to position [177, 0]
click at [476, 288] on span "MI" at bounding box center [500, 287] width 92 height 11
drag, startPoint x: 476, startPoint y: 288, endPoint x: 448, endPoint y: 285, distance: 27.8
click at [448, 285] on div "State MI" at bounding box center [499, 287] width 109 height 32
click at [586, 288] on input "48895" at bounding box center [609, 288] width 100 height 12
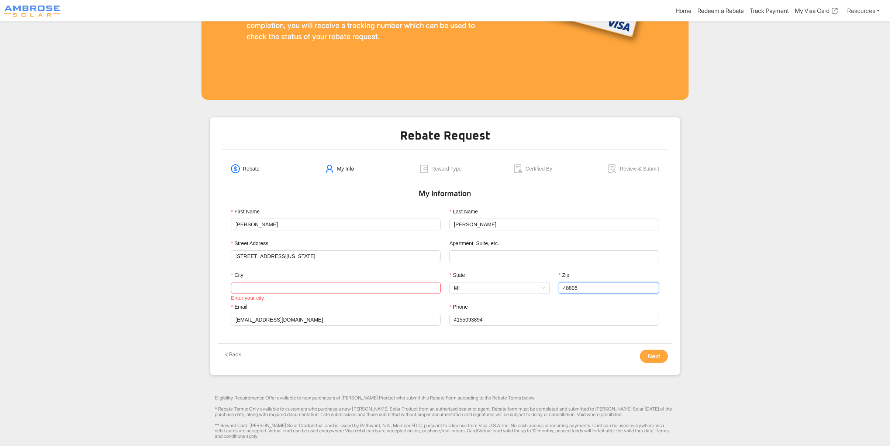
drag, startPoint x: 586, startPoint y: 288, endPoint x: 560, endPoint y: 287, distance: 26.6
click at [560, 287] on input "48895" at bounding box center [609, 288] width 100 height 12
click at [527, 287] on span "MI" at bounding box center [500, 287] width 92 height 11
type input "ca"
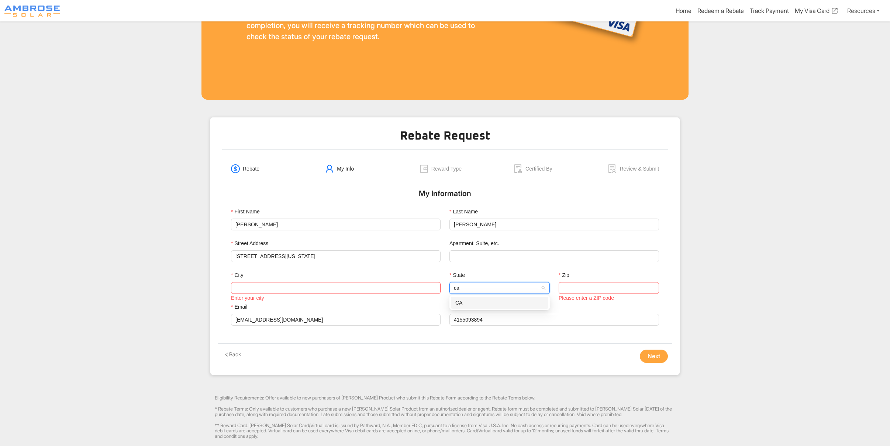
click at [467, 302] on div "CA" at bounding box center [499, 303] width 89 height 8
click at [279, 253] on input "723 Georgia St" at bounding box center [335, 256] width 201 height 11
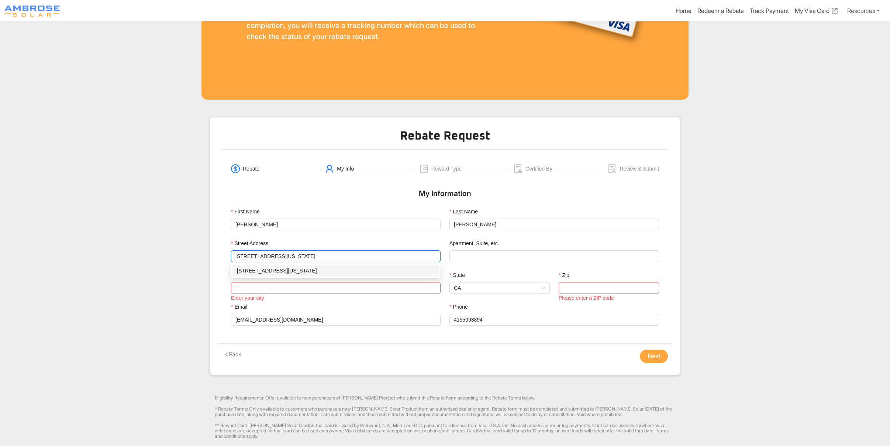
click at [282, 269] on div "723 Georgia St, Vallejo, CA - 94590" at bounding box center [336, 270] width 198 height 8
type input "723 Georgia St"
type input "Vallejo"
type input "94590"
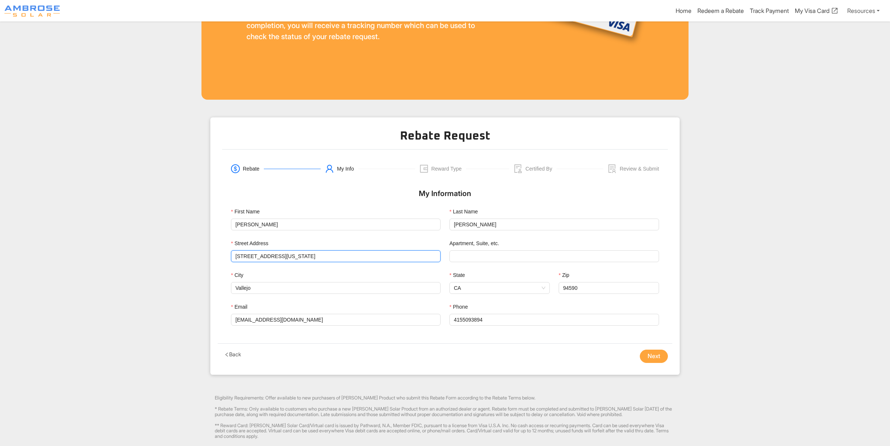
click at [136, 286] on main "Redeem your Ambrose Solar Rebate Complete the form below to submit your rebate …" at bounding box center [445, 175] width 890 height 603
click at [661, 354] on button "Next" at bounding box center [654, 355] width 28 height 13
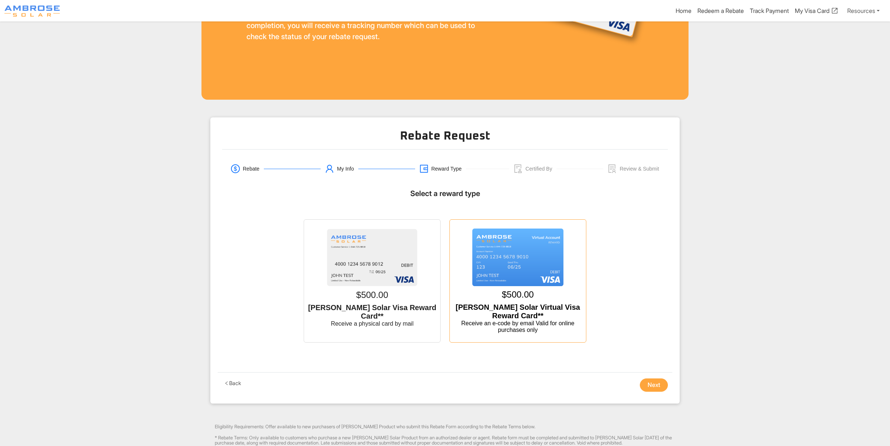
click at [519, 275] on img at bounding box center [517, 257] width 91 height 58
click at [518, 227] on input "$500.00 Ambrose Solar Virtual Visa Reward Card** Receive an e-code by email Val…" at bounding box center [518, 227] width 0 height 0
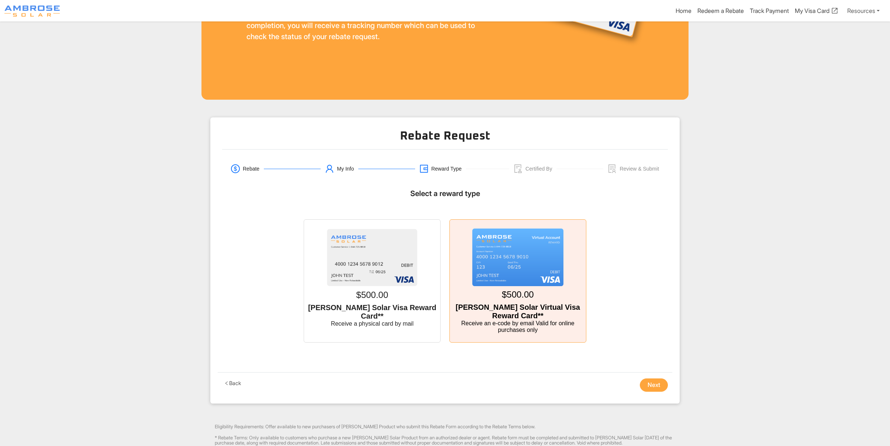
click at [656, 387] on button "Next" at bounding box center [654, 384] width 28 height 13
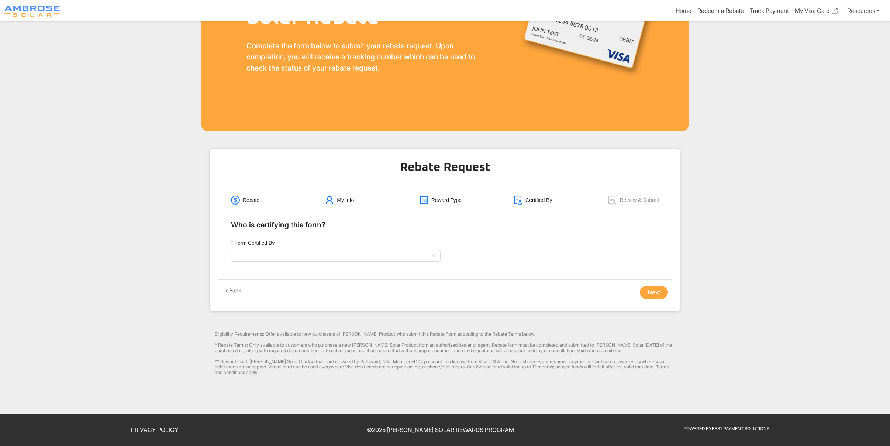
scroll to position [116, 0]
click at [259, 252] on input "Form Certified By" at bounding box center [335, 256] width 201 height 11
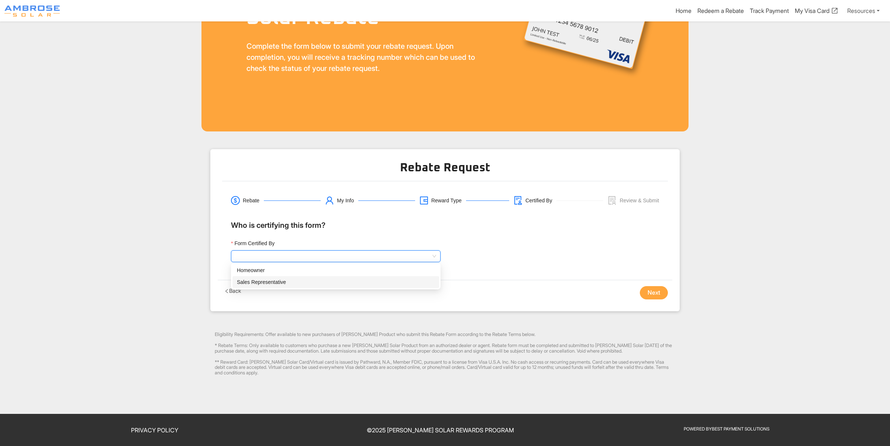
click at [272, 279] on div "Sales Representative" at bounding box center [336, 282] width 198 height 8
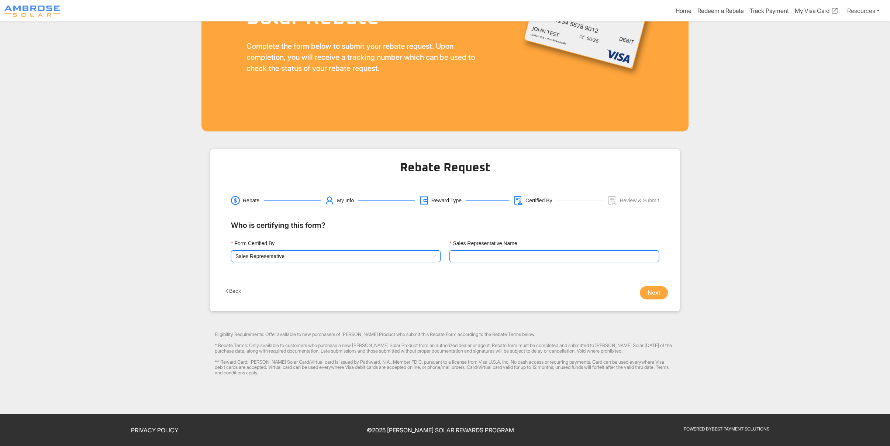
click at [486, 253] on input "Sales Representative Name" at bounding box center [555, 256] width 210 height 12
type input "[PERSON_NAME]"
click at [650, 294] on button "Next" at bounding box center [654, 292] width 28 height 13
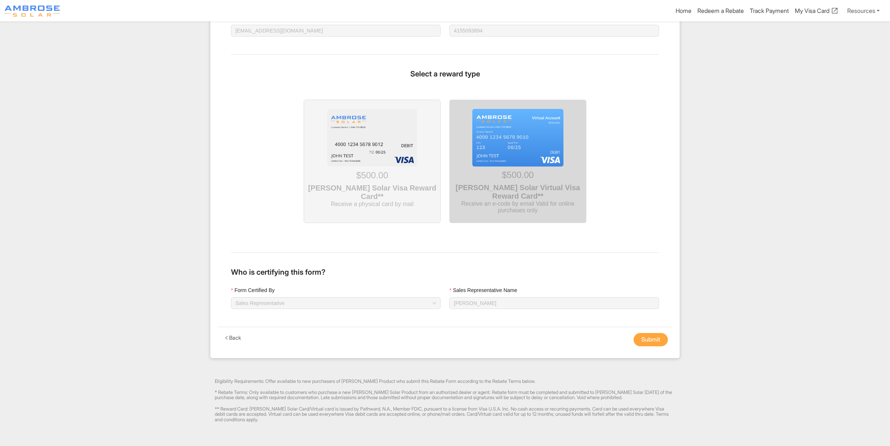
scroll to position [672, 0]
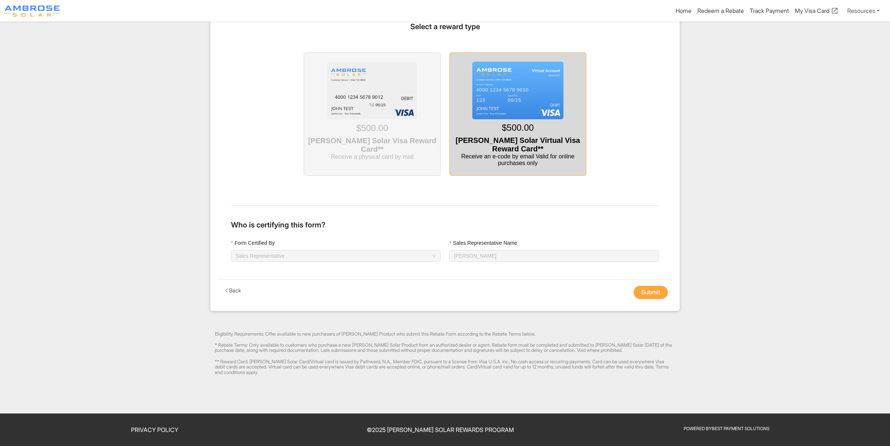
click at [490, 95] on img at bounding box center [517, 91] width 91 height 58
click at [646, 288] on button "Submit" at bounding box center [651, 292] width 34 height 13
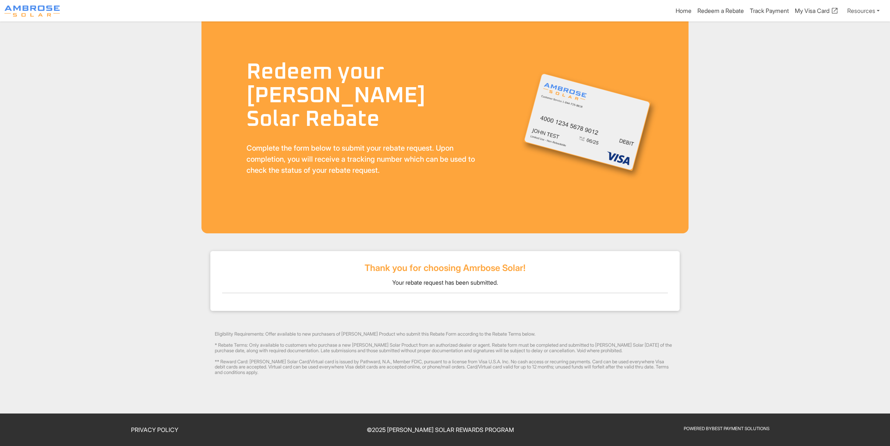
scroll to position [14, 0]
click at [433, 265] on h4 "Thank you for choosing Amrbose Solar!" at bounding box center [445, 268] width 446 height 11
click at [722, 11] on link "Redeem a Rebate" at bounding box center [721, 11] width 47 height 9
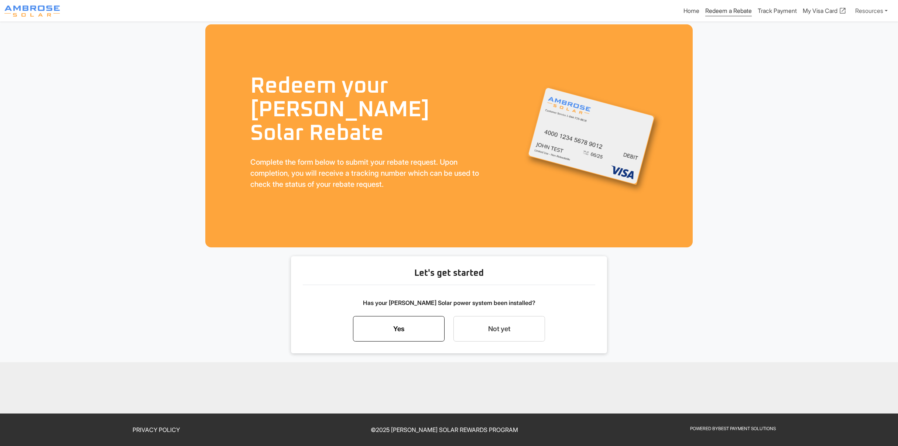
click at [393, 334] on link "Yes" at bounding box center [399, 329] width 92 height 26
click at [511, 300] on link "No Start my rebate request now" at bounding box center [499, 308] width 92 height 44
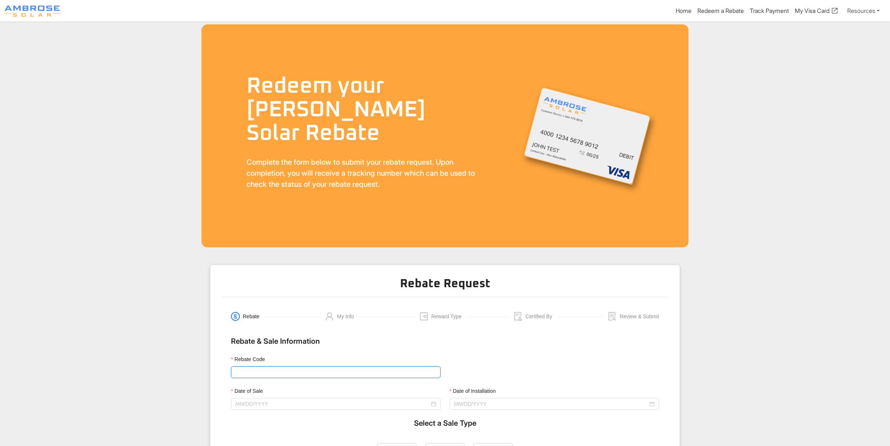
click at [304, 370] on input "Rebate Code" at bounding box center [336, 372] width 210 height 12
type input "Ambrose1000"
click at [245, 405] on input "Date of Sale" at bounding box center [332, 404] width 194 height 8
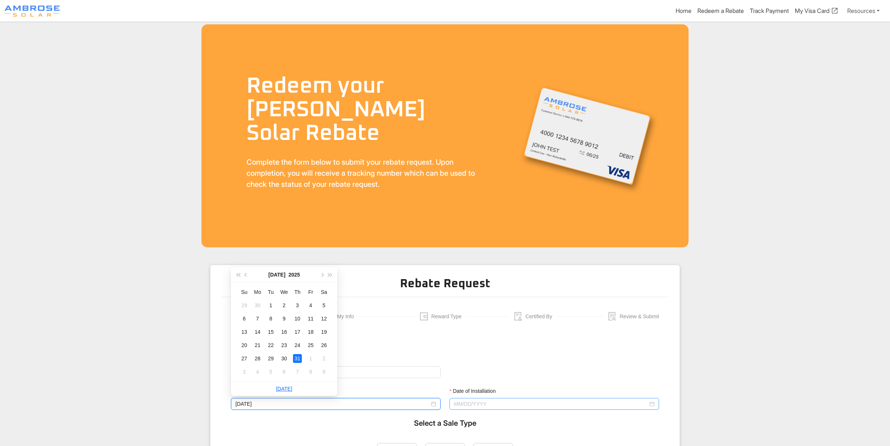
type input "[DATE]"
click at [464, 404] on input "Date of Installation" at bounding box center [551, 404] width 194 height 8
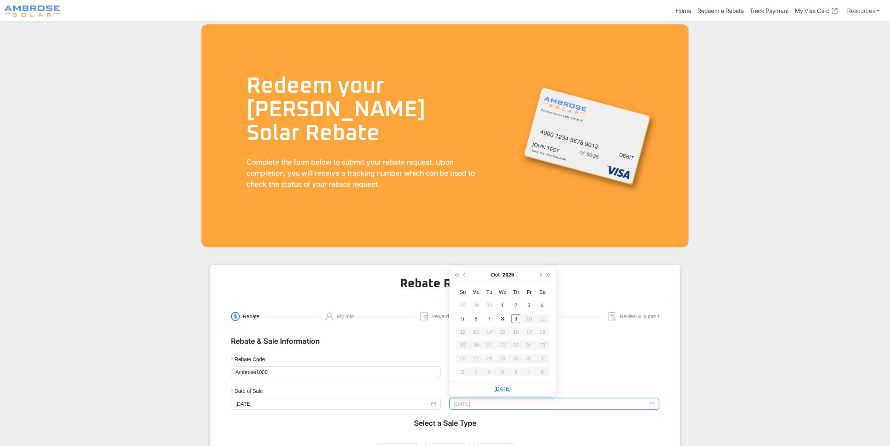
type input "10/03/2025"
type input "10/01/2025"
click at [466, 274] on span "button" at bounding box center [465, 275] width 4 height 4
type input "09/08/2025"
click at [476, 321] on div "8" at bounding box center [476, 318] width 9 height 9
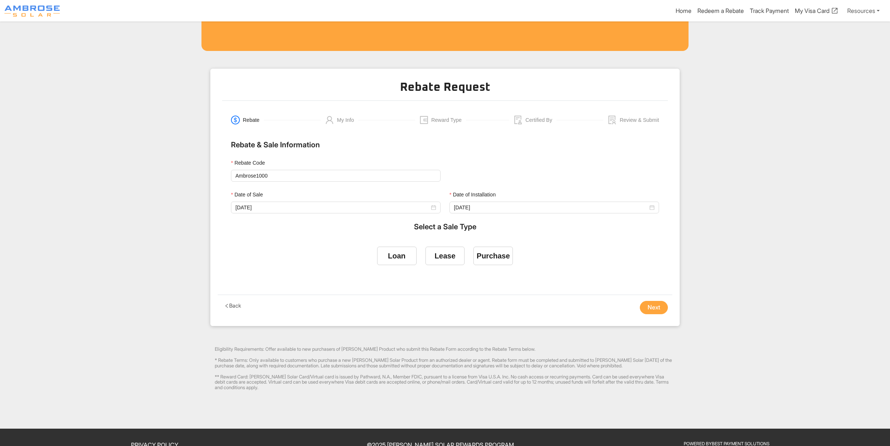
scroll to position [197, 0]
click at [486, 258] on div "Purchase" at bounding box center [493, 255] width 33 height 8
click at [493, 254] on input "Purchase" at bounding box center [493, 254] width 0 height 0
click at [658, 308] on button "Next" at bounding box center [654, 306] width 28 height 13
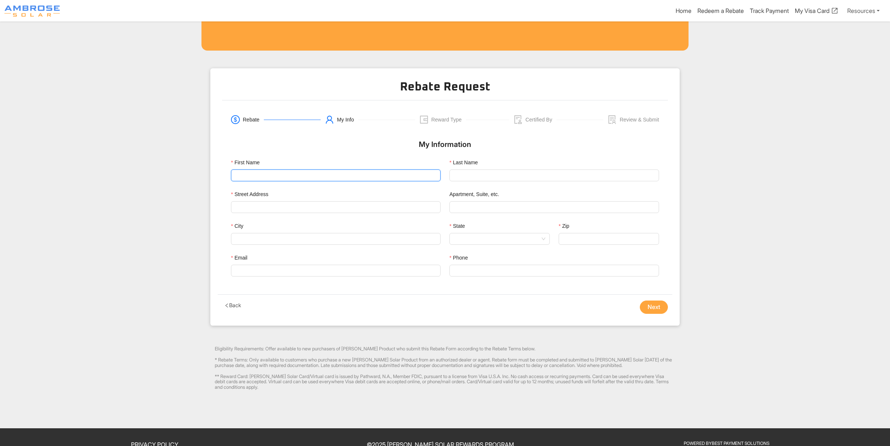
click at [250, 178] on input "First Name" at bounding box center [336, 175] width 210 height 12
click at [275, 178] on input "First Name" at bounding box center [336, 175] width 210 height 12
type input "Tweedsmuir"
type input "Taylor"
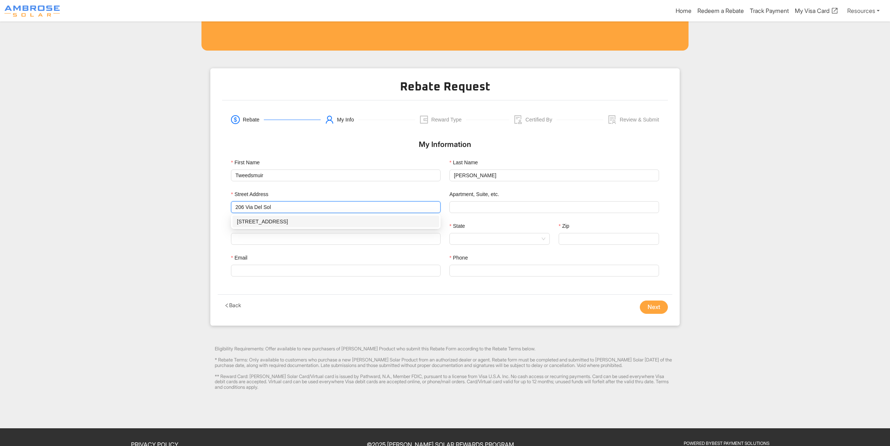
click at [304, 222] on div "206 Via del Sol, Vacaville, CA - 95687" at bounding box center [336, 221] width 198 height 8
type input "206 Via del Sol"
type input "[GEOGRAPHIC_DATA]"
type input "95687"
type input "206 Via del Sol"
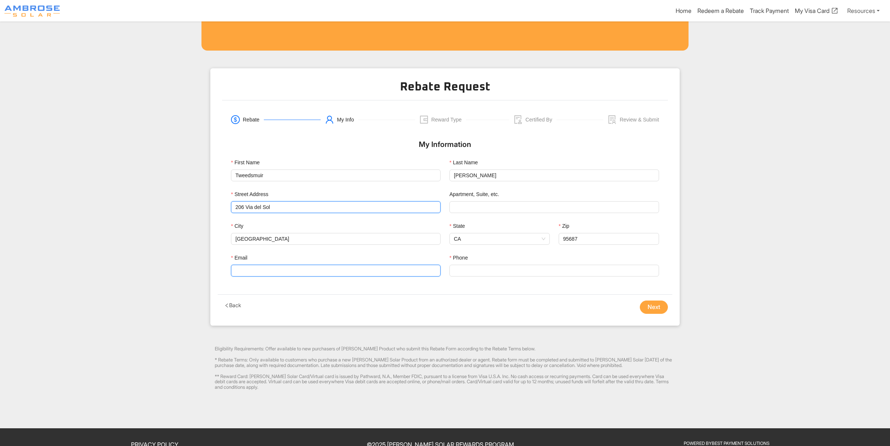
click at [270, 271] on input "Email" at bounding box center [336, 271] width 210 height 12
click at [250, 271] on input "Email" at bounding box center [336, 271] width 210 height 12
paste input "reggae71@gmail.com"
type input "reggae71@gmail.com"
click at [515, 269] on input "Phone" at bounding box center [555, 271] width 210 height 12
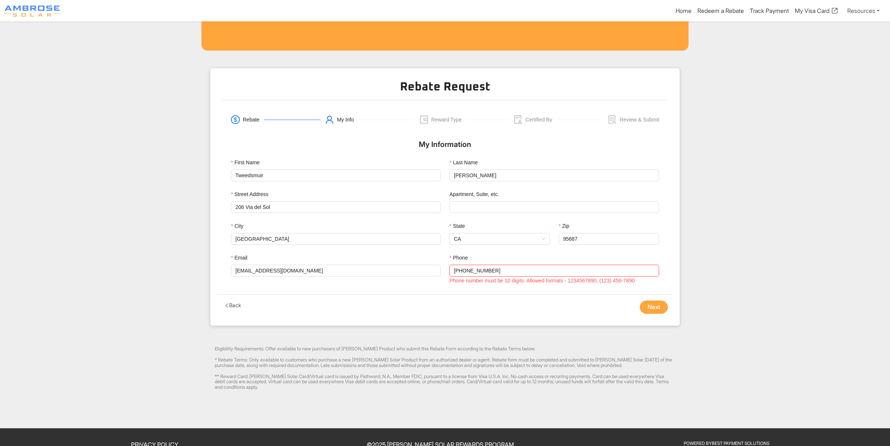
click at [476, 272] on input "707-696-2400" at bounding box center [555, 271] width 210 height 12
type input "7076962400"
click at [662, 310] on button "Next" at bounding box center [654, 306] width 28 height 13
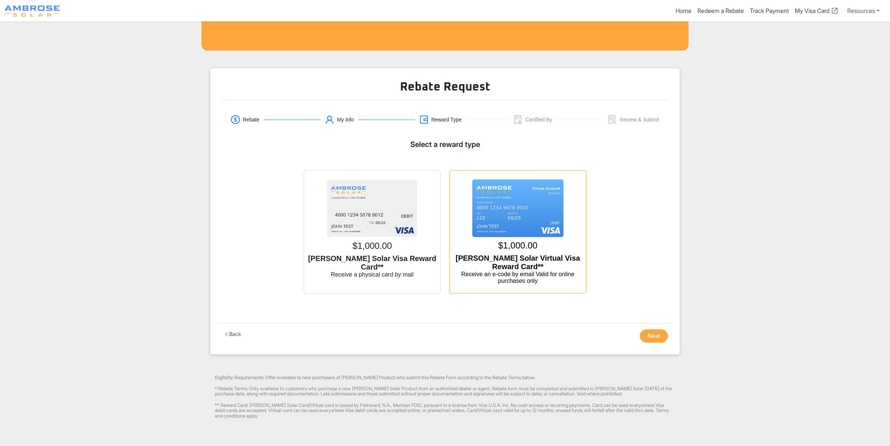
click at [514, 209] on img at bounding box center [517, 208] width 91 height 58
click at [518, 178] on input "$1,000.00 [PERSON_NAME] Solar Virtual Visa Reward Card** Receive an e-code by e…" at bounding box center [518, 178] width 0 height 0
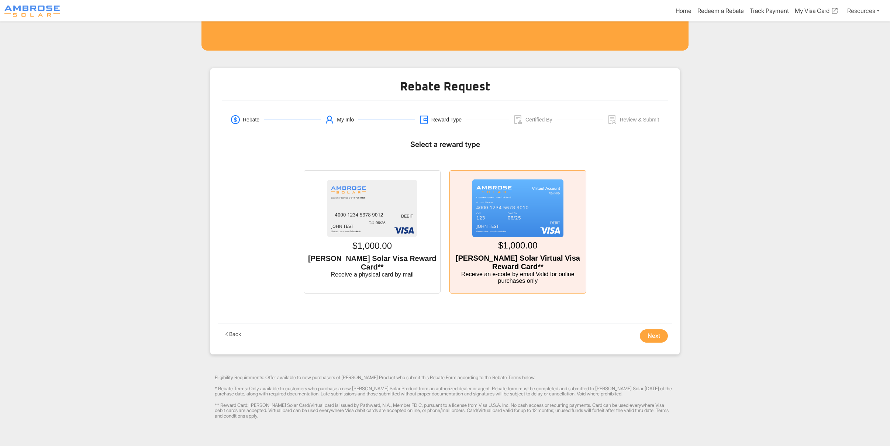
click at [653, 337] on button "Next" at bounding box center [654, 335] width 28 height 13
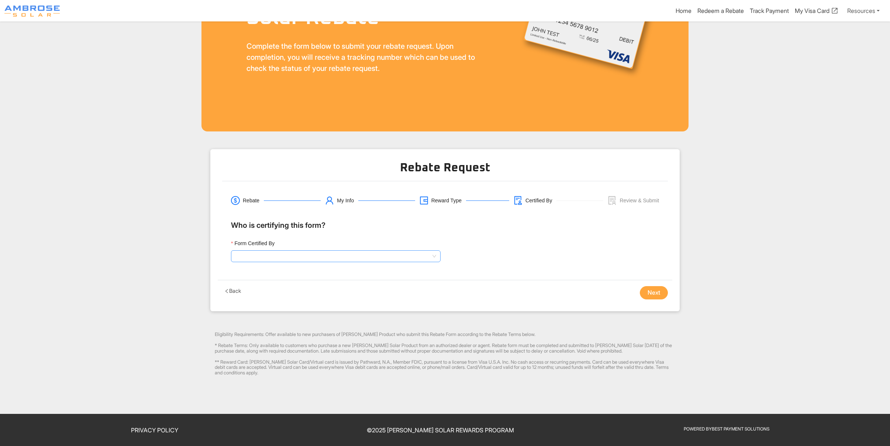
click at [317, 253] on input "Form Certified By" at bounding box center [335, 256] width 201 height 11
click at [290, 280] on div "Sales Representative" at bounding box center [336, 282] width 198 height 8
click at [470, 253] on input "Sales Representative Name" at bounding box center [555, 256] width 210 height 12
type input "[PERSON_NAME]"
click at [655, 290] on button "Next" at bounding box center [654, 292] width 28 height 13
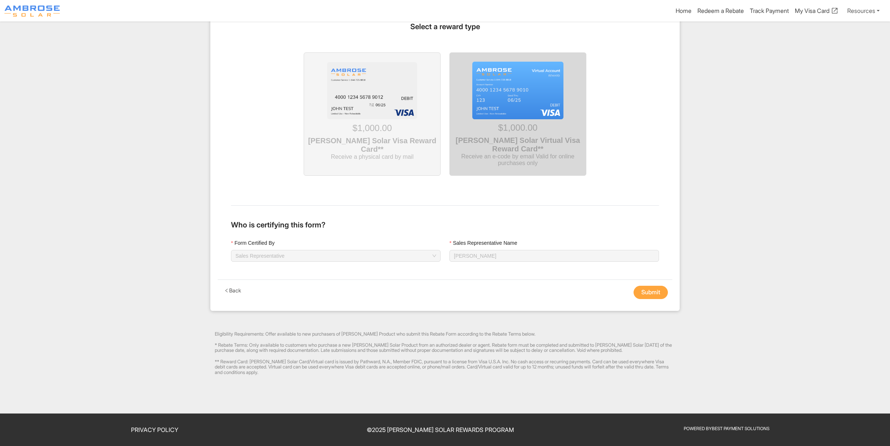
scroll to position [672, 0]
click at [644, 291] on button "Submit" at bounding box center [651, 292] width 34 height 13
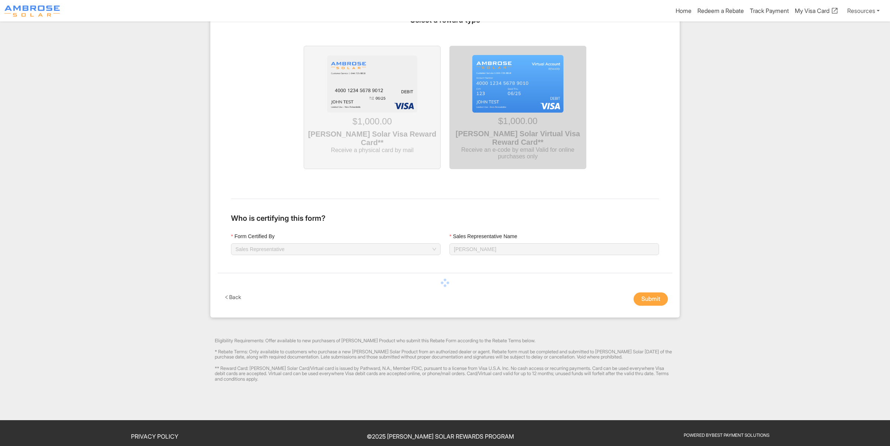
scroll to position [14, 0]
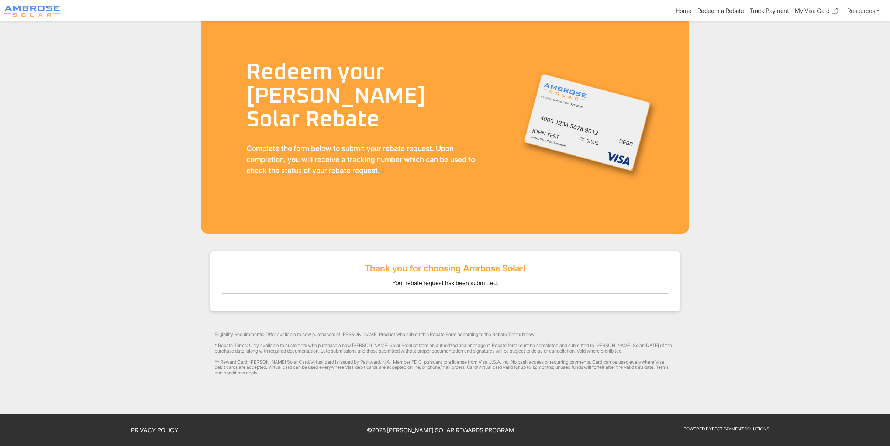
click at [495, 273] on div "Thank you for choosing Amrbose Solar! Your rebate request has been submitted." at bounding box center [445, 278] width 446 height 30
click at [698, 9] on link "Redeem a Rebate" at bounding box center [721, 11] width 47 height 9
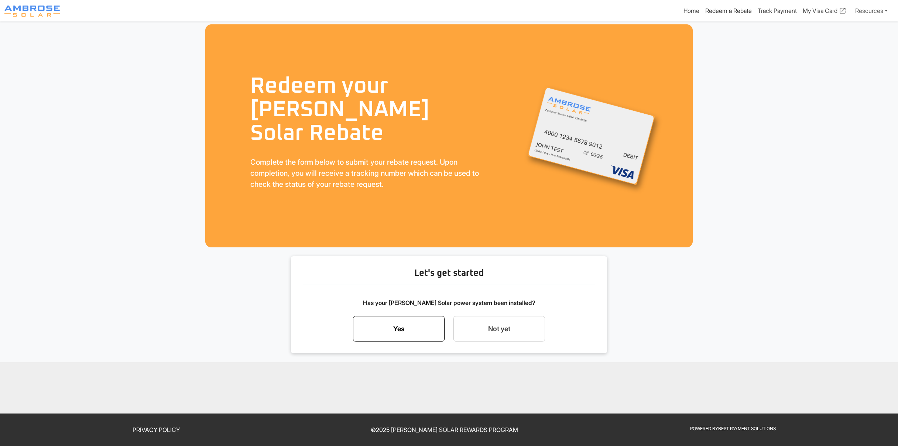
click at [417, 330] on link "Yes" at bounding box center [399, 329] width 92 height 26
click at [496, 309] on div "Start my rebate request now" at bounding box center [499, 308] width 76 height 9
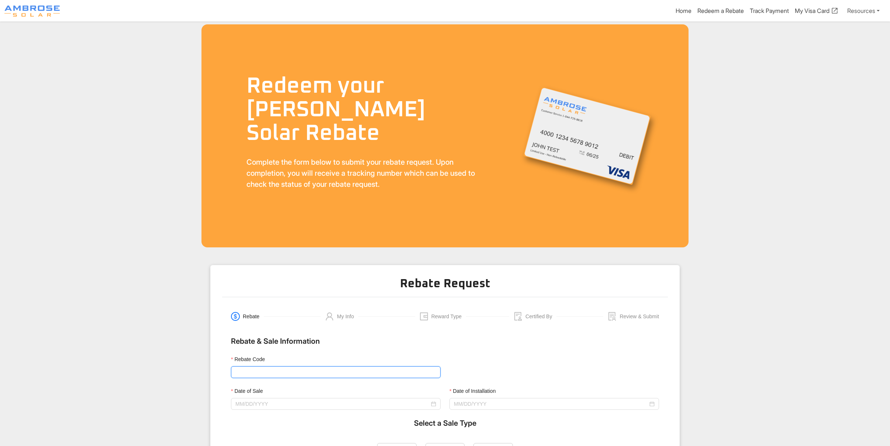
click at [296, 374] on input "Rebate Code" at bounding box center [336, 372] width 210 height 12
type input "Ambrose1000"
click at [269, 403] on input "Date of Sale" at bounding box center [332, 404] width 194 height 8
click at [281, 400] on input "Date of Sale" at bounding box center [332, 404] width 194 height 8
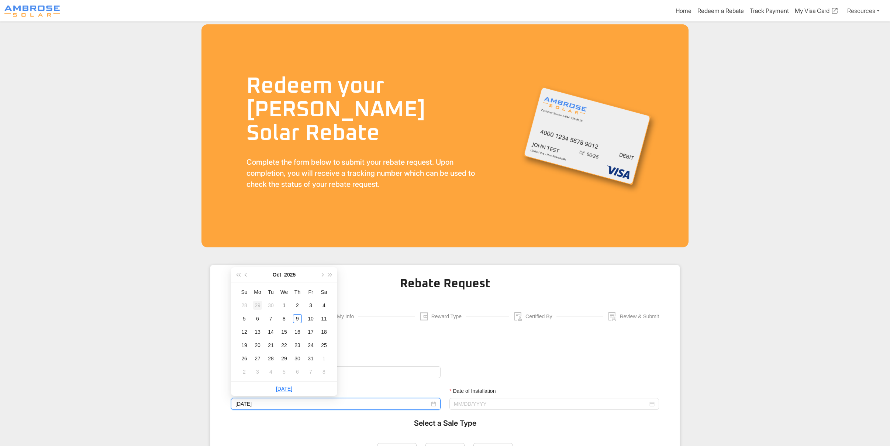
type input "[DATE]"
click at [248, 276] on button "button" at bounding box center [246, 274] width 8 height 15
click at [321, 275] on span "button" at bounding box center [322, 275] width 4 height 4
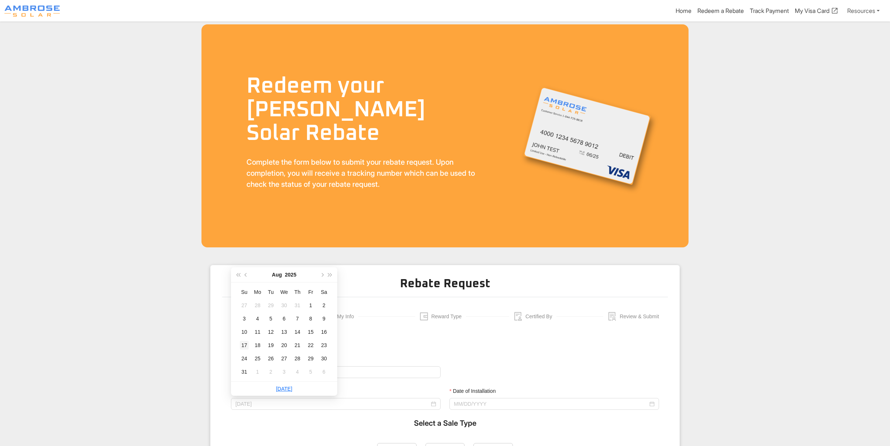
type input "[DATE]"
click at [256, 320] on div "4" at bounding box center [257, 318] width 9 height 9
click at [485, 404] on input "Date of Installation" at bounding box center [551, 404] width 194 height 8
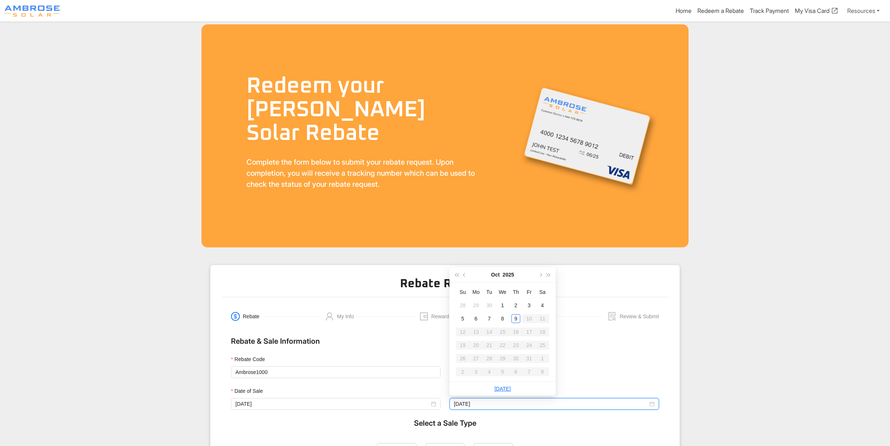
type input "[DATE]"
click at [464, 276] on button "button" at bounding box center [465, 274] width 8 height 15
type input "[DATE]"
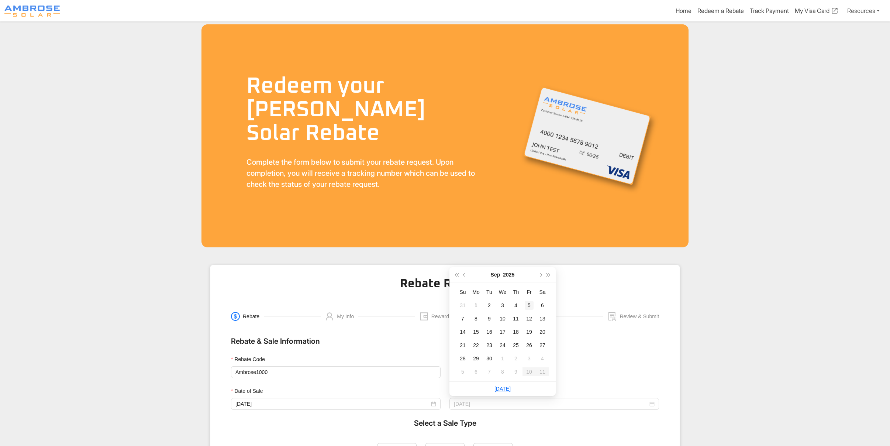
click at [529, 306] on div "5" at bounding box center [529, 305] width 9 height 9
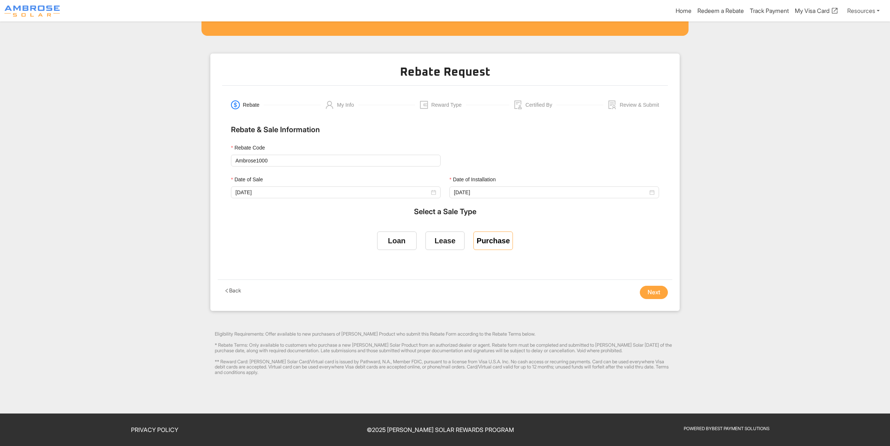
click at [489, 240] on div "Purchase" at bounding box center [493, 241] width 33 height 8
click at [493, 239] on input "Purchase" at bounding box center [493, 239] width 0 height 0
click at [656, 294] on button "Next" at bounding box center [654, 292] width 28 height 13
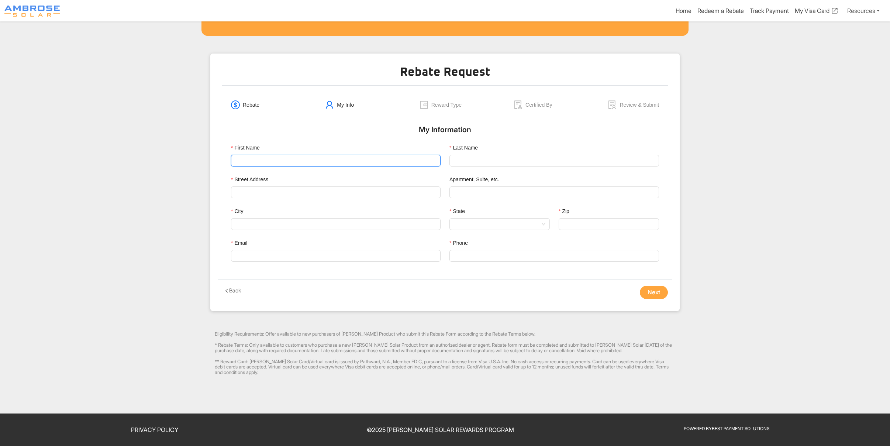
click at [249, 165] on input "First Name" at bounding box center [336, 161] width 210 height 12
type input "Antonelly"
click at [485, 155] on input "Last Name" at bounding box center [555, 161] width 210 height 12
type input "[PERSON_NAME]"
click at [272, 192] on input "Street Address" at bounding box center [335, 192] width 201 height 11
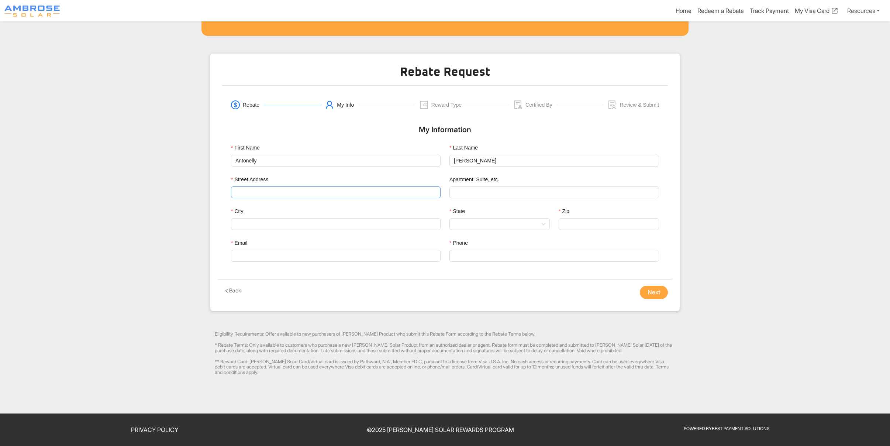
click at [266, 187] on input "Street Address" at bounding box center [335, 192] width 201 height 11
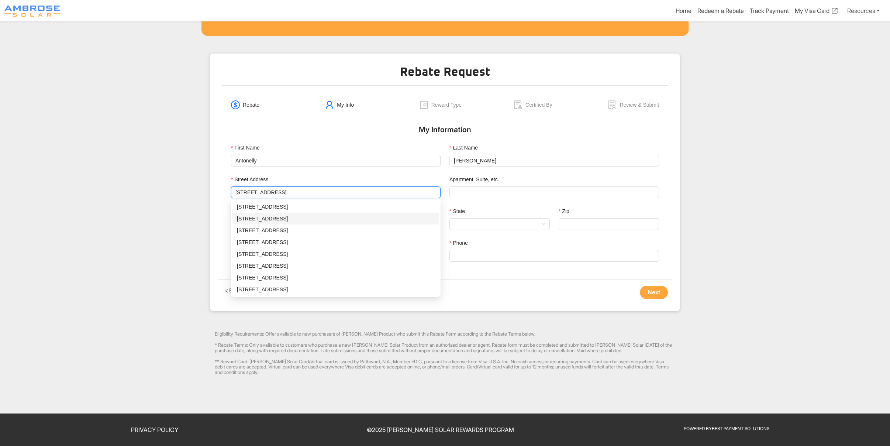
type input "[STREET_ADDRESS]"
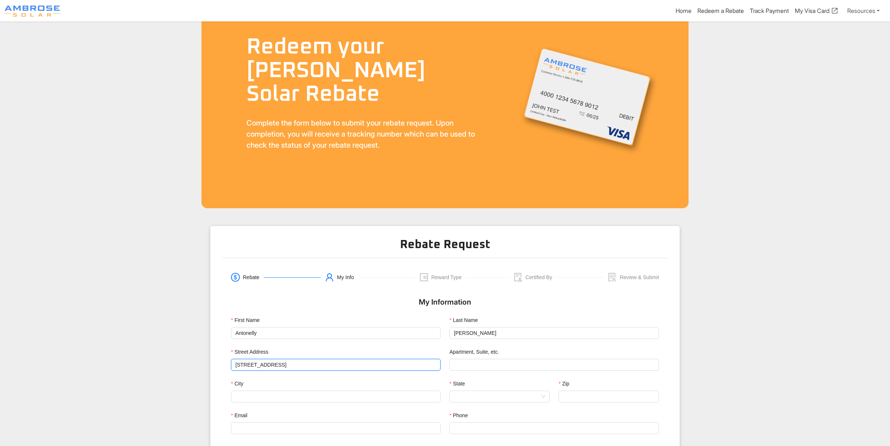
scroll to position [148, 0]
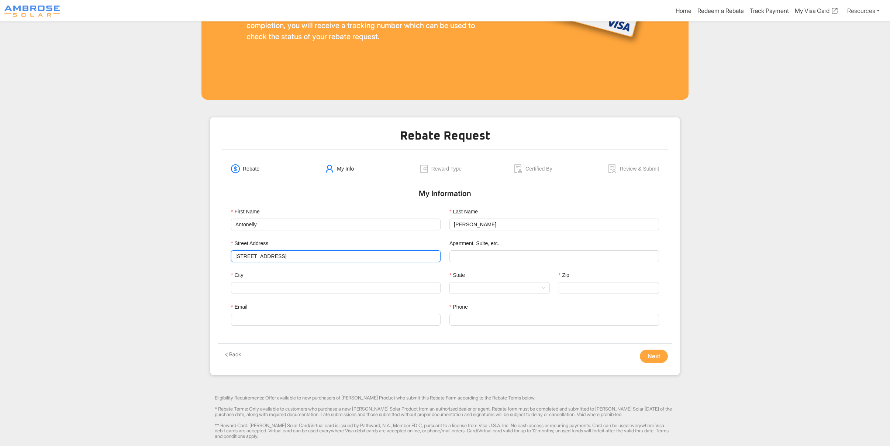
click at [231, 350] on button "Back" at bounding box center [232, 354] width 21 height 9
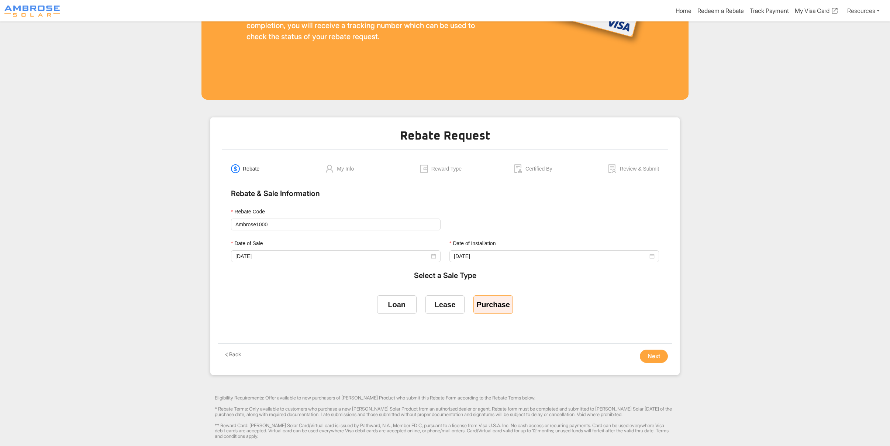
click at [232, 358] on button "Back" at bounding box center [232, 354] width 21 height 9
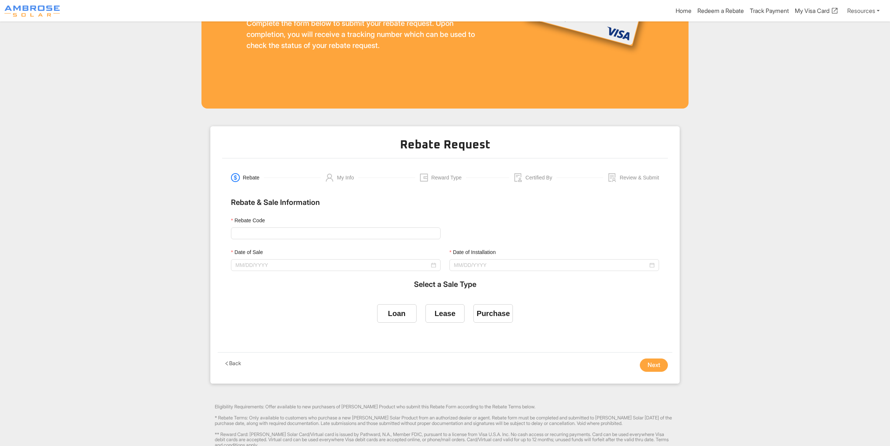
scroll to position [148, 0]
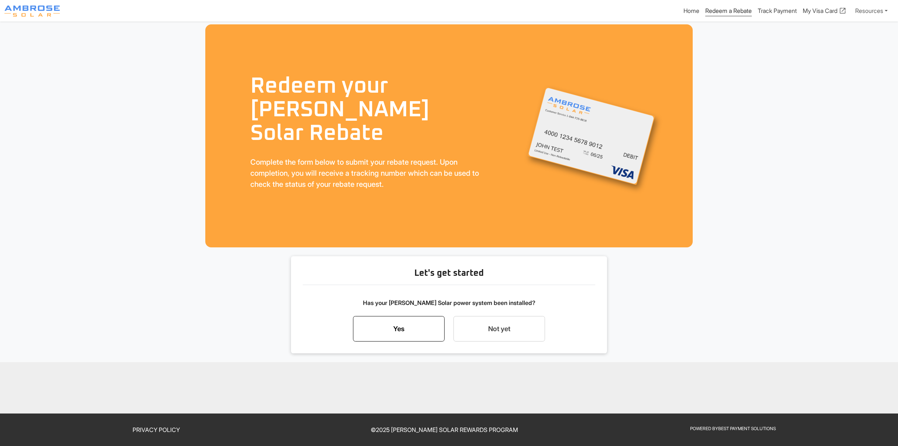
click at [404, 331] on link "Yes" at bounding box center [399, 329] width 92 height 26
click at [488, 309] on div "Start my rebate request now" at bounding box center [499, 308] width 76 height 9
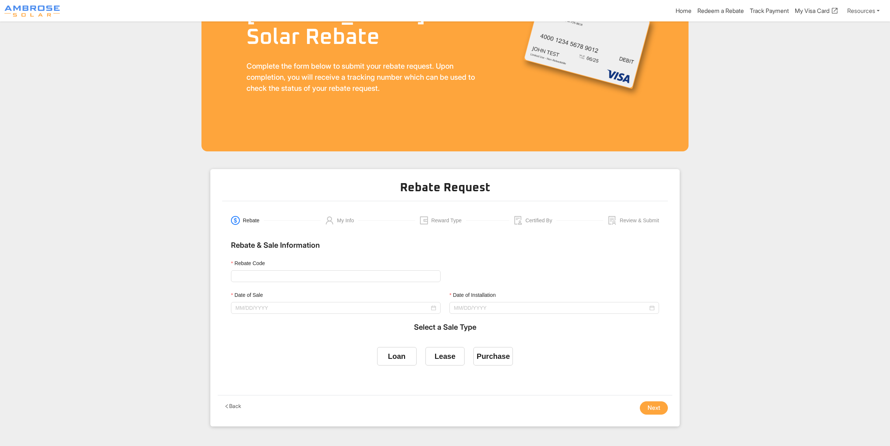
scroll to position [148, 0]
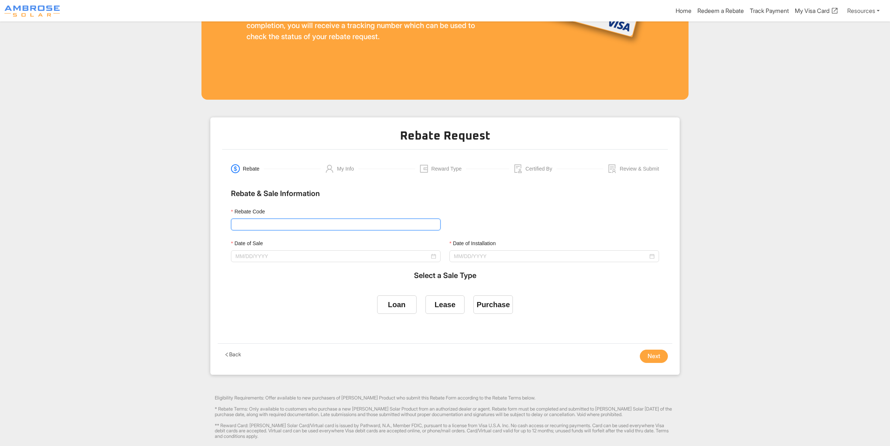
click at [260, 223] on input "Rebate Code" at bounding box center [336, 224] width 210 height 12
type input "R"
type input "ambrose1000"
click at [247, 226] on input "ambrose1000" at bounding box center [336, 224] width 210 height 12
click at [237, 226] on input "ambrose1000" at bounding box center [336, 224] width 210 height 12
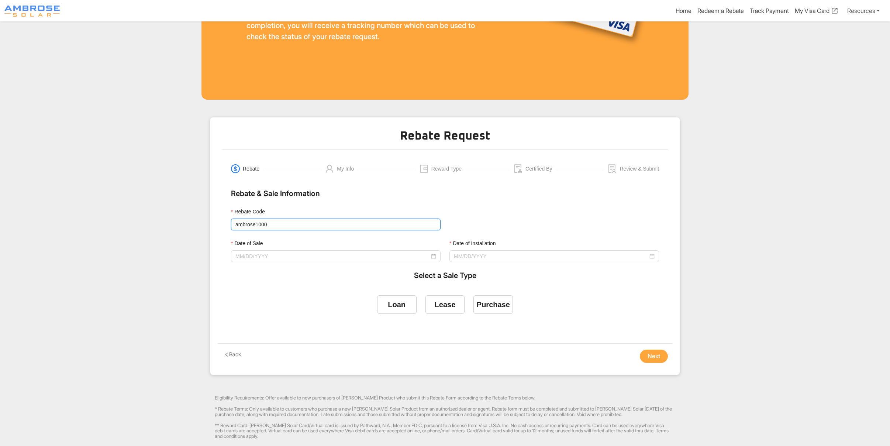
click at [262, 228] on input "ambrose1000" at bounding box center [336, 224] width 210 height 12
click at [268, 226] on input "ambrose1000" at bounding box center [336, 224] width 210 height 12
click at [268, 226] on input "Rebate Code" at bounding box center [336, 224] width 210 height 12
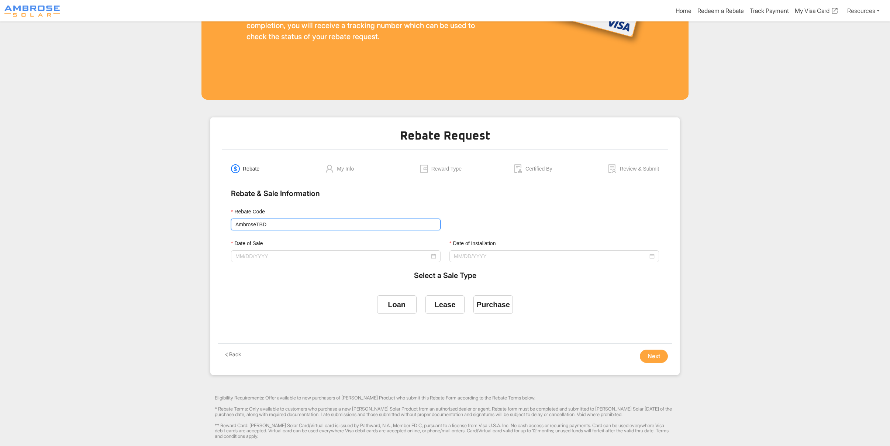
drag, startPoint x: 258, startPoint y: 225, endPoint x: 277, endPoint y: 226, distance: 18.5
click at [277, 226] on input "AmbroseTBD" at bounding box center [336, 224] width 210 height 12
type input "Ambrose1000"
click at [268, 260] on input "Date of Sale" at bounding box center [332, 256] width 194 height 8
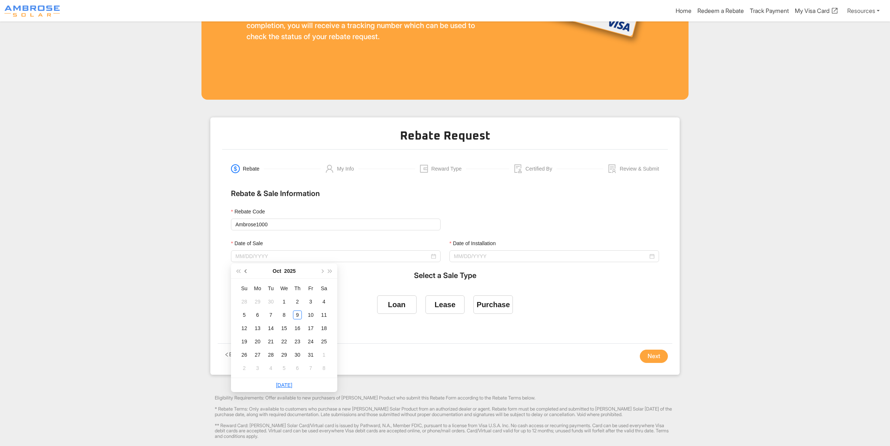
click at [249, 269] on button "button" at bounding box center [246, 271] width 8 height 15
click at [247, 270] on span "button" at bounding box center [247, 271] width 4 height 4
type input "[DATE]"
click at [259, 314] on div "4" at bounding box center [257, 314] width 9 height 9
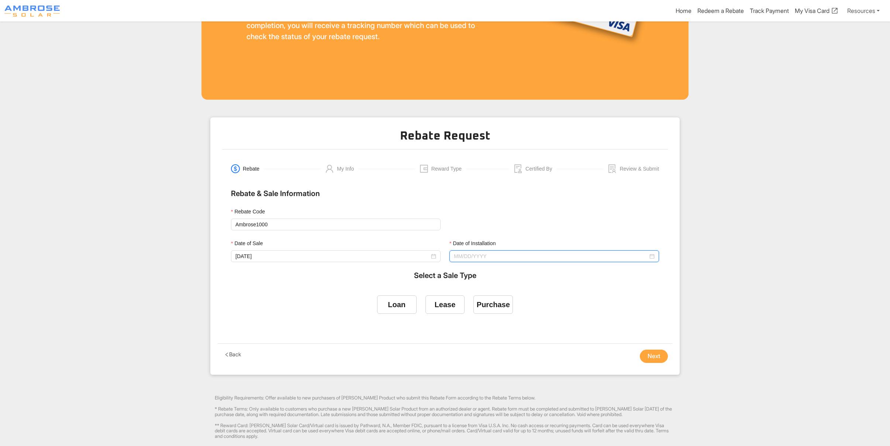
click at [464, 257] on input "Date of Installation" at bounding box center [551, 256] width 194 height 8
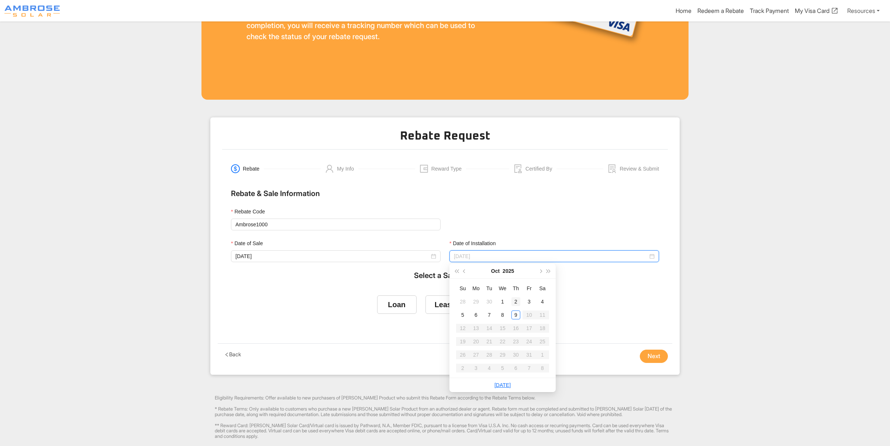
type input "[DATE]"
click at [464, 273] on button "button" at bounding box center [465, 271] width 8 height 15
type input "[DATE]"
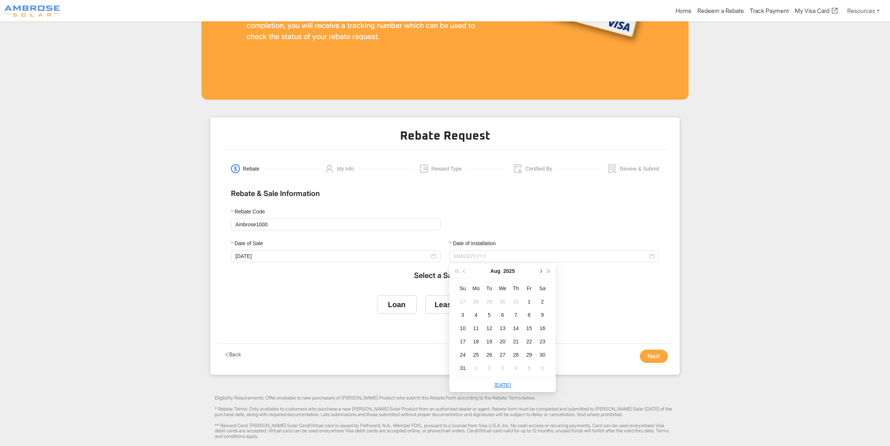
click at [540, 272] on button "button" at bounding box center [540, 271] width 8 height 15
type input "[DATE]"
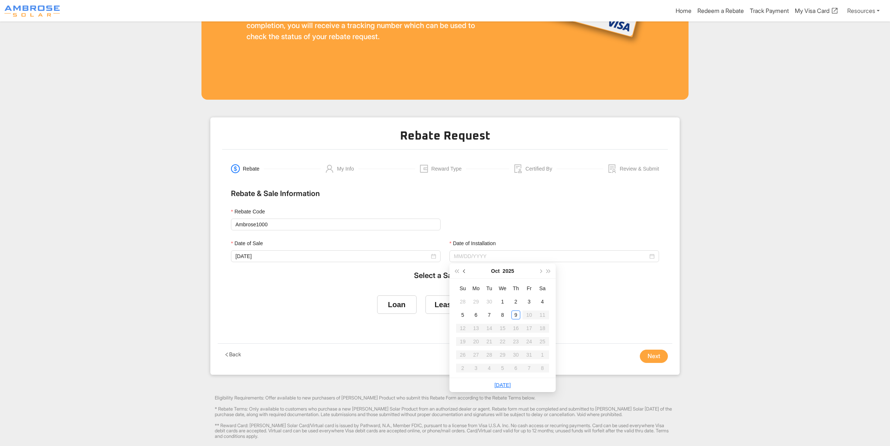
click at [464, 271] on span "button" at bounding box center [465, 271] width 4 height 4
type input "[DATE]"
click at [530, 300] on div "5" at bounding box center [529, 301] width 9 height 9
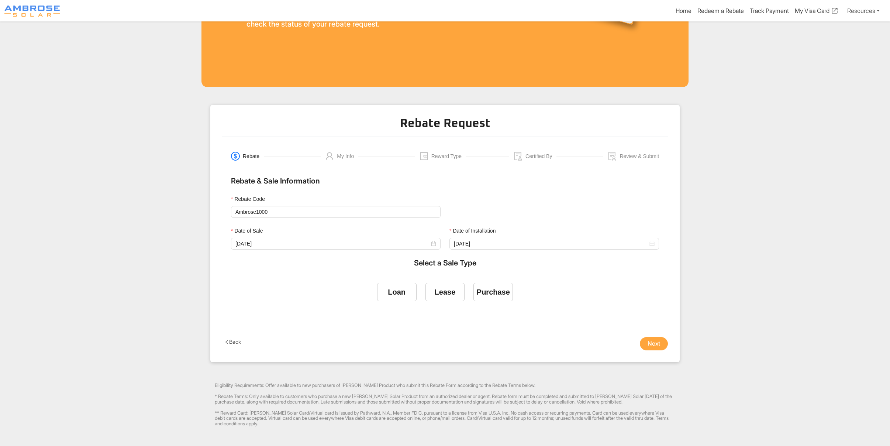
scroll to position [197, 0]
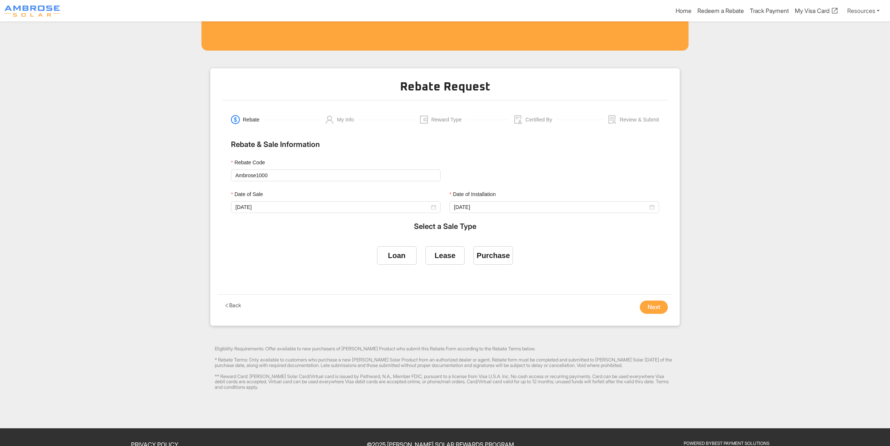
click at [659, 303] on button "Next" at bounding box center [654, 306] width 28 height 13
click at [495, 257] on div "Purchase" at bounding box center [493, 255] width 33 height 8
click at [493, 254] on input "Purchase" at bounding box center [493, 254] width 0 height 0
click at [654, 308] on button "Next" at bounding box center [654, 306] width 28 height 13
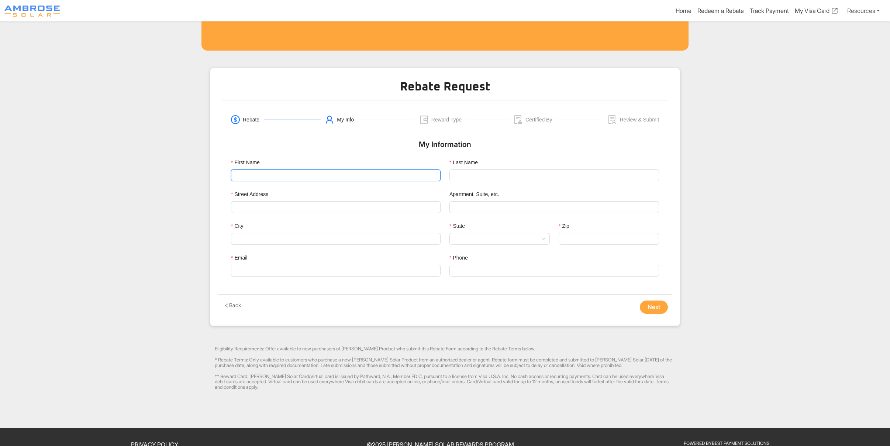
click at [270, 172] on input "First Name" at bounding box center [336, 175] width 210 height 12
type input "Antonelly"
click at [462, 173] on input "Last Name" at bounding box center [555, 175] width 210 height 12
type input "[PERSON_NAME]"
click at [280, 196] on div "Street Address" at bounding box center [336, 195] width 210 height 11
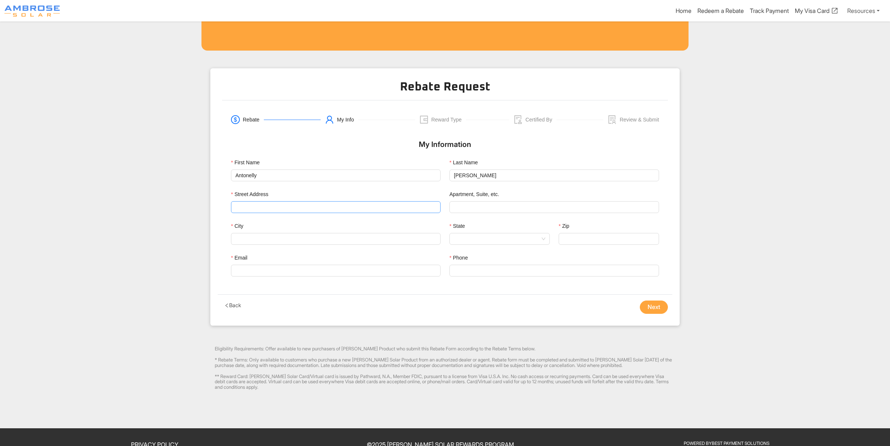
click at [273, 210] on input "Street Address" at bounding box center [335, 207] width 201 height 11
click at [271, 207] on input "Street Address" at bounding box center [335, 207] width 201 height 11
click at [273, 221] on div "[STREET_ADDRESS]" at bounding box center [336, 221] width 198 height 8
type input "[STREET_ADDRESS]"
type input "[GEOGRAPHIC_DATA]"
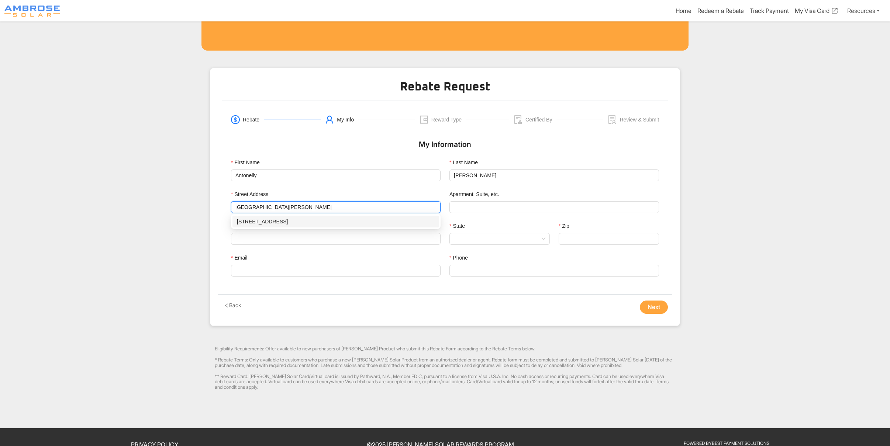
type input "95688"
type input "[STREET_ADDRESS]"
click at [271, 271] on input "Email" at bounding box center [336, 271] width 210 height 12
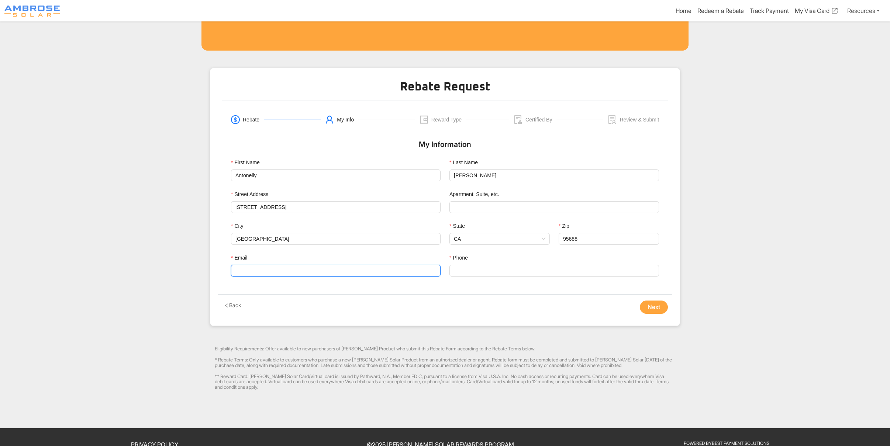
click at [291, 267] on input "Email" at bounding box center [336, 271] width 210 height 12
paste input "[EMAIL_ADDRESS][DOMAIN_NAME]"
type input "[EMAIL_ADDRESS][DOMAIN_NAME]"
click at [478, 276] on input "Phone" at bounding box center [555, 271] width 210 height 12
paste input "[PHONE_NUMBER]"
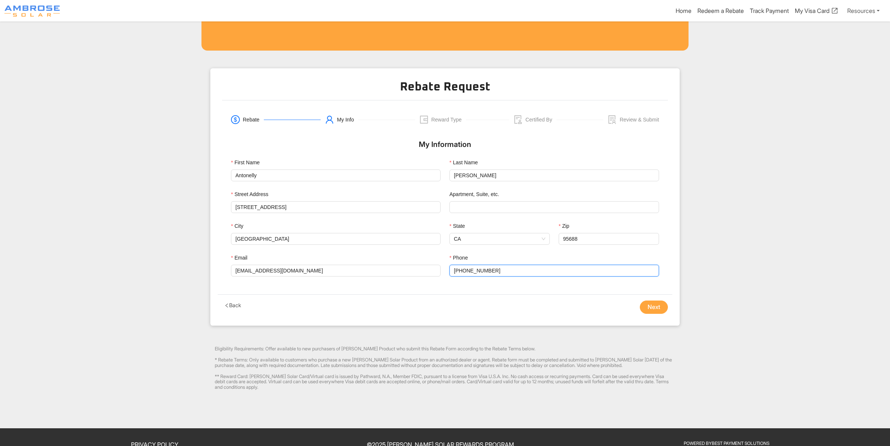
click at [466, 271] on input "[PHONE_NUMBER]" at bounding box center [555, 271] width 210 height 12
click at [474, 272] on input "707365-4322" at bounding box center [555, 271] width 210 height 12
type input "7073654322"
click at [651, 307] on button "Next" at bounding box center [654, 306] width 28 height 13
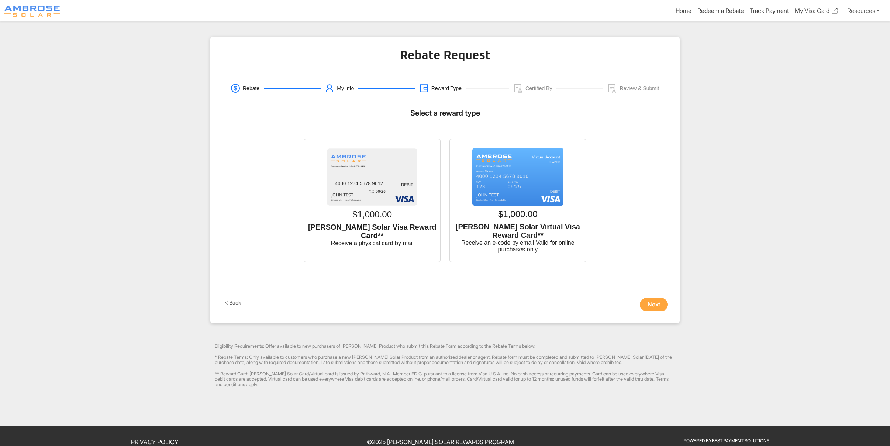
scroll to position [245, 0]
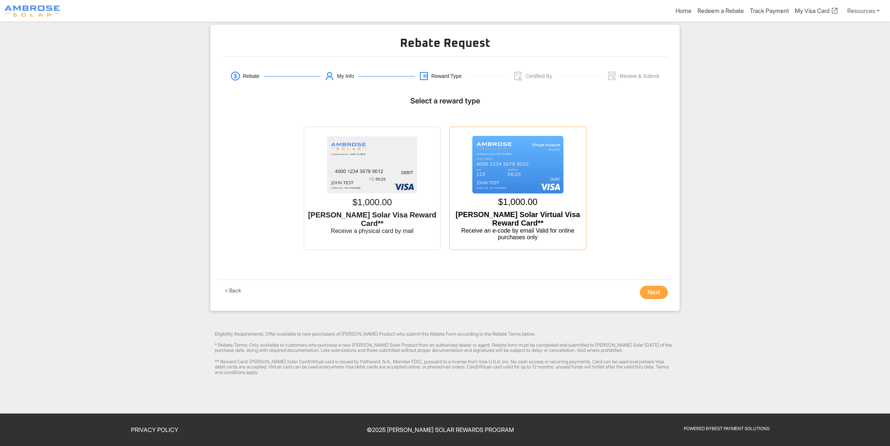
click at [507, 149] on img at bounding box center [517, 165] width 91 height 58
click at [518, 134] on input "$1,000.00 [PERSON_NAME] Solar Virtual Visa Reward Card** Receive an e-code by e…" at bounding box center [518, 134] width 0 height 0
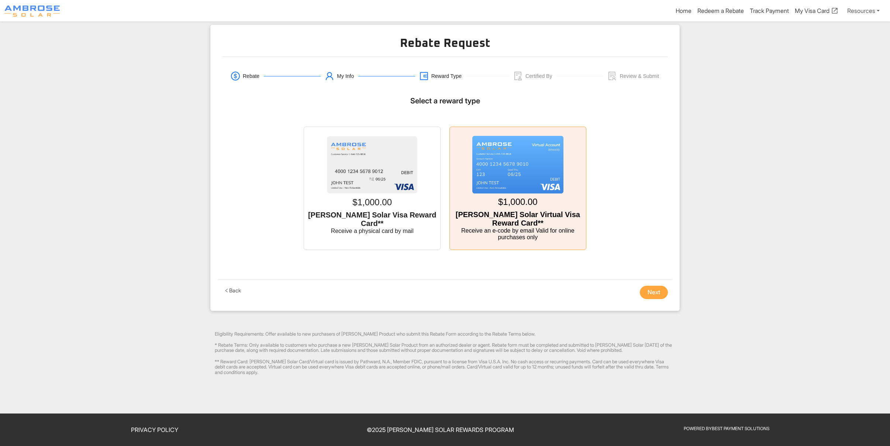
click at [654, 288] on button "Next" at bounding box center [654, 292] width 28 height 13
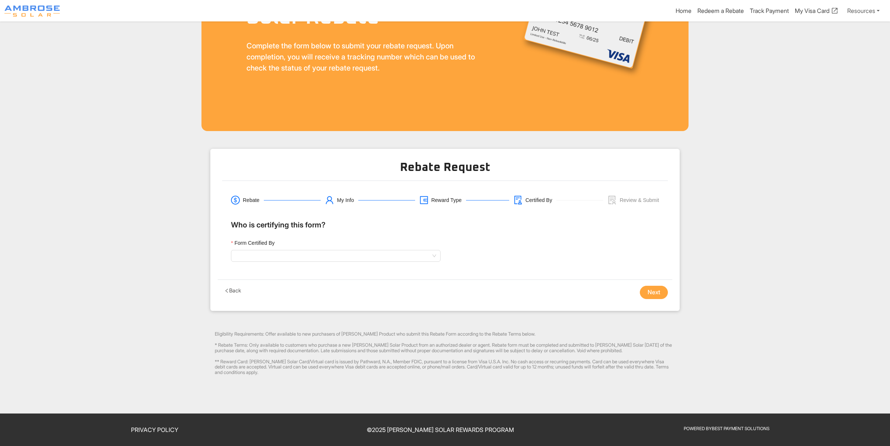
scroll to position [116, 0]
click at [280, 251] on input "Form Certified By" at bounding box center [335, 256] width 201 height 11
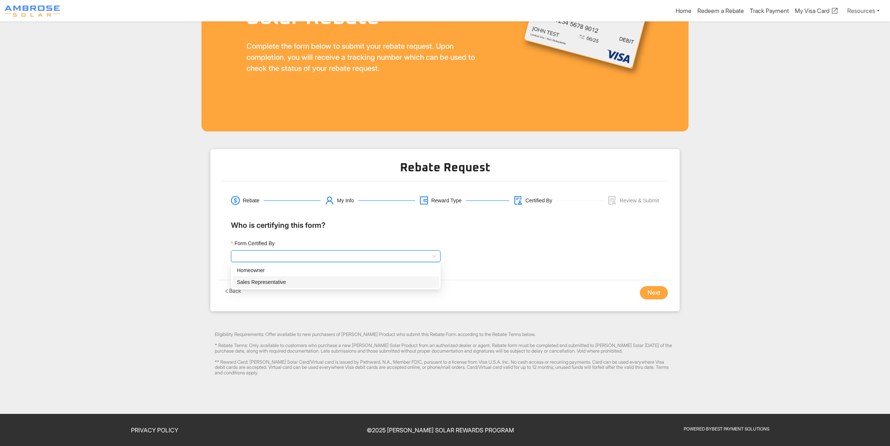
click at [264, 281] on div "Sales Representative" at bounding box center [336, 282] width 198 height 8
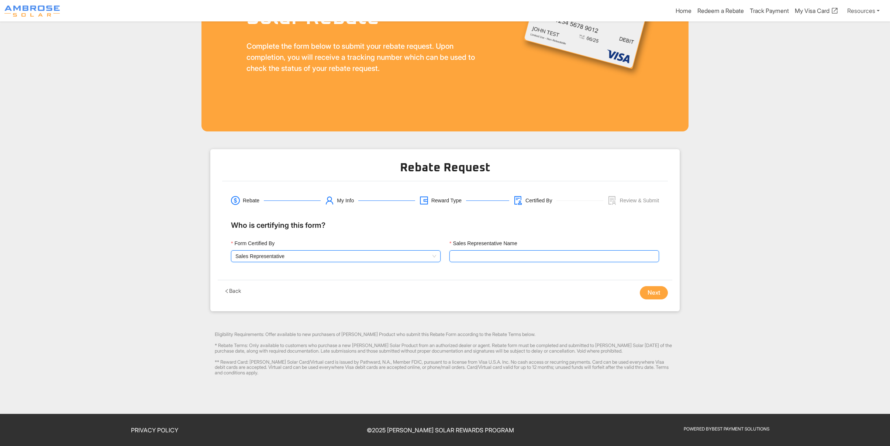
click at [473, 257] on input "Sales Representative Name" at bounding box center [555, 256] width 210 height 12
type input "[PERSON_NAME]"
click at [647, 294] on button "Next" at bounding box center [654, 292] width 28 height 13
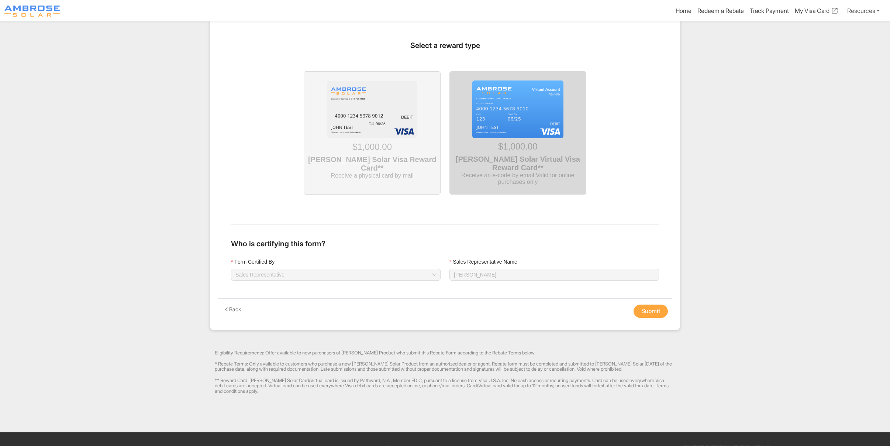
scroll to position [672, 0]
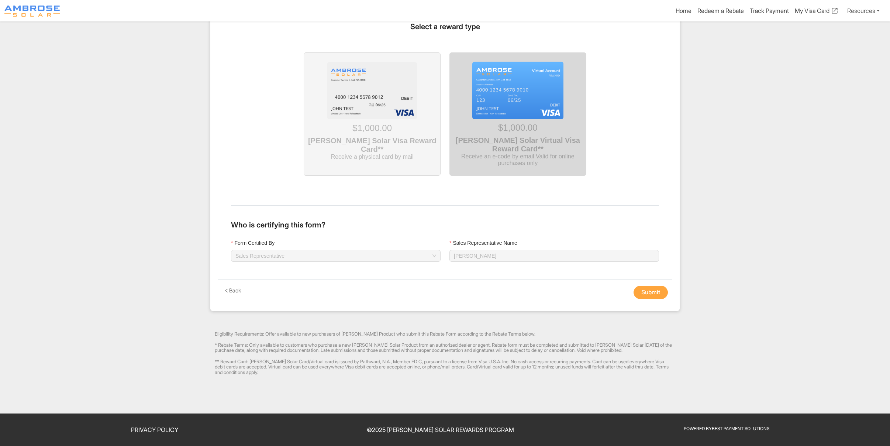
click at [662, 289] on button "Submit" at bounding box center [651, 292] width 34 height 13
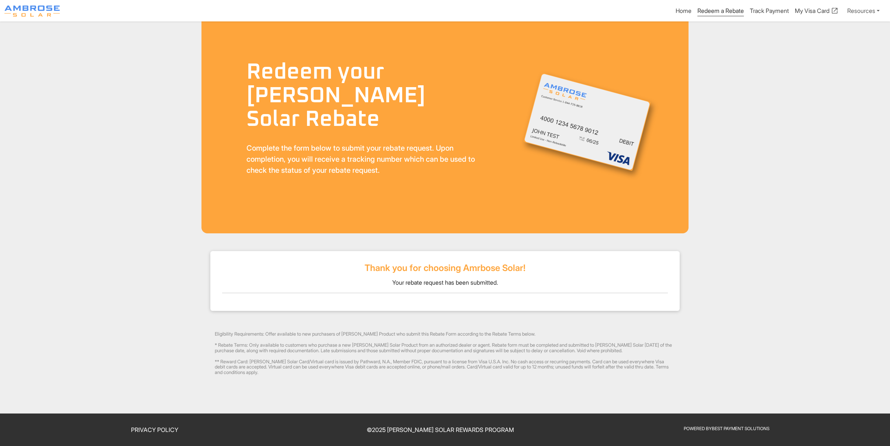
scroll to position [14, 0]
